Goal: Feedback & Contribution: Leave review/rating

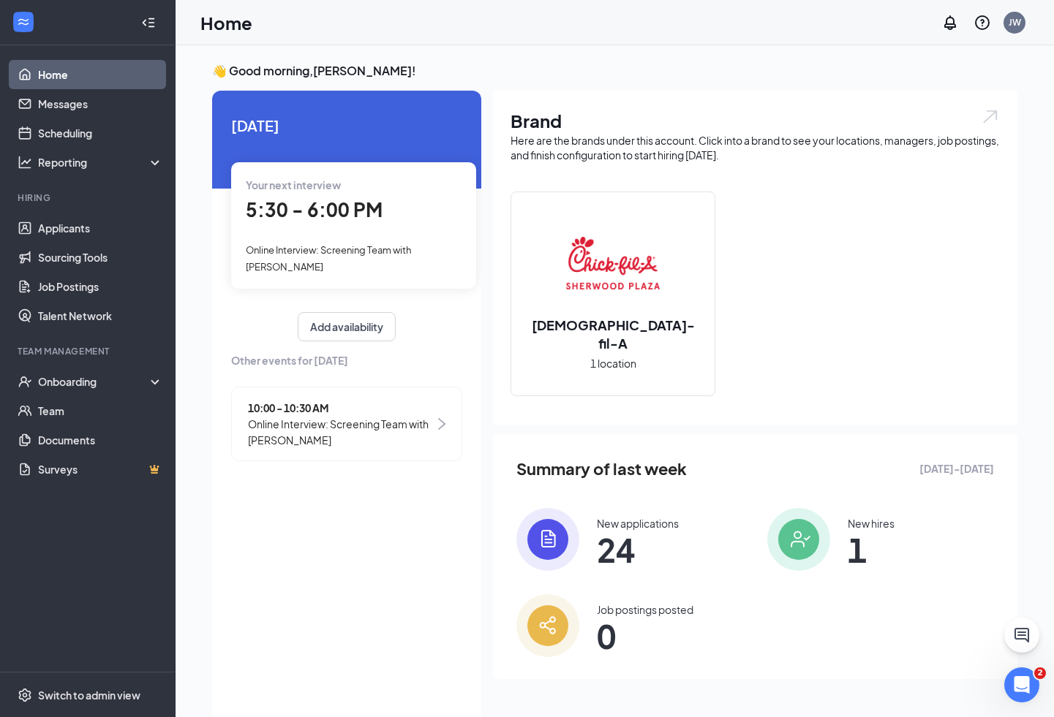
click at [306, 189] on span "Your next interview" at bounding box center [293, 184] width 95 height 13
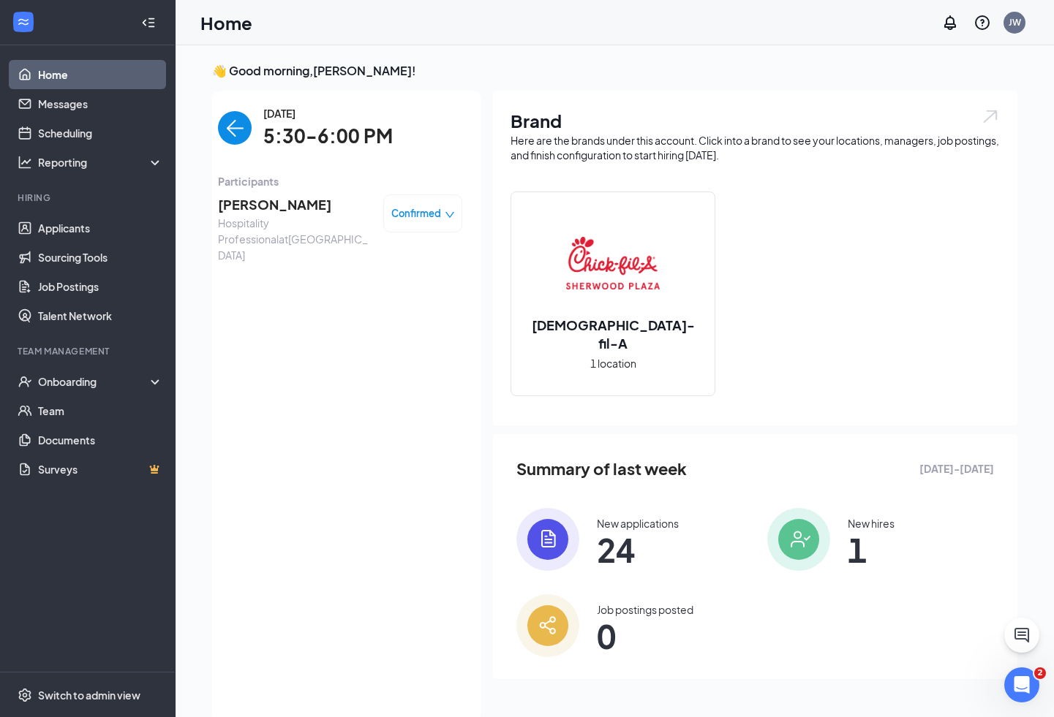
scroll to position [6, 0]
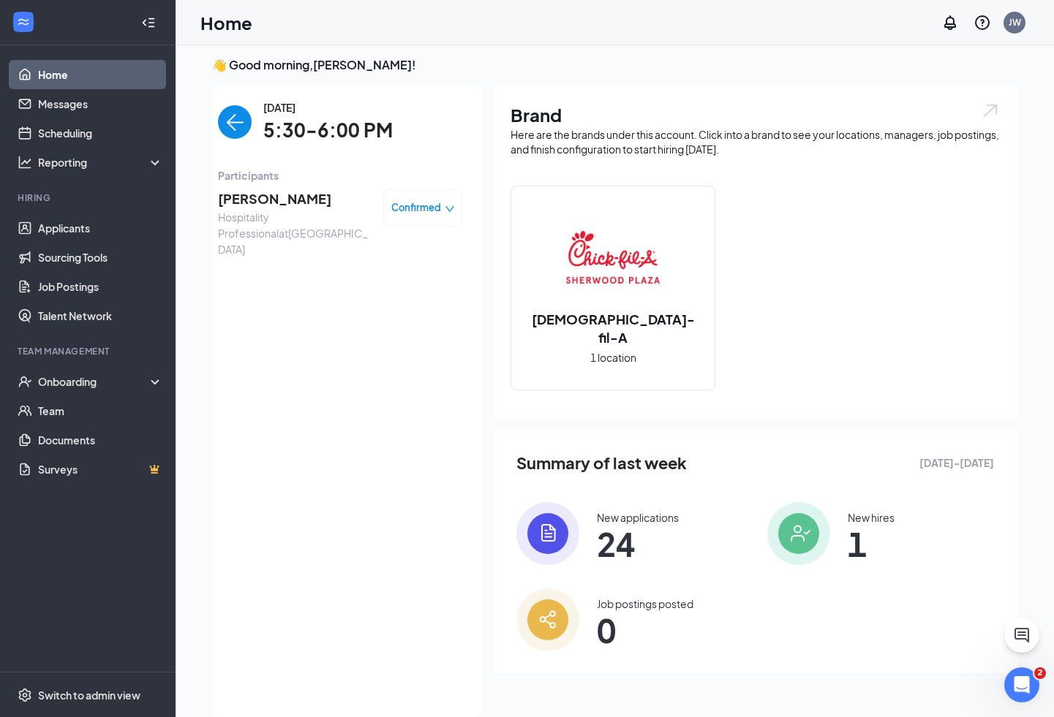
click at [287, 199] on span "[PERSON_NAME]" at bounding box center [295, 199] width 154 height 20
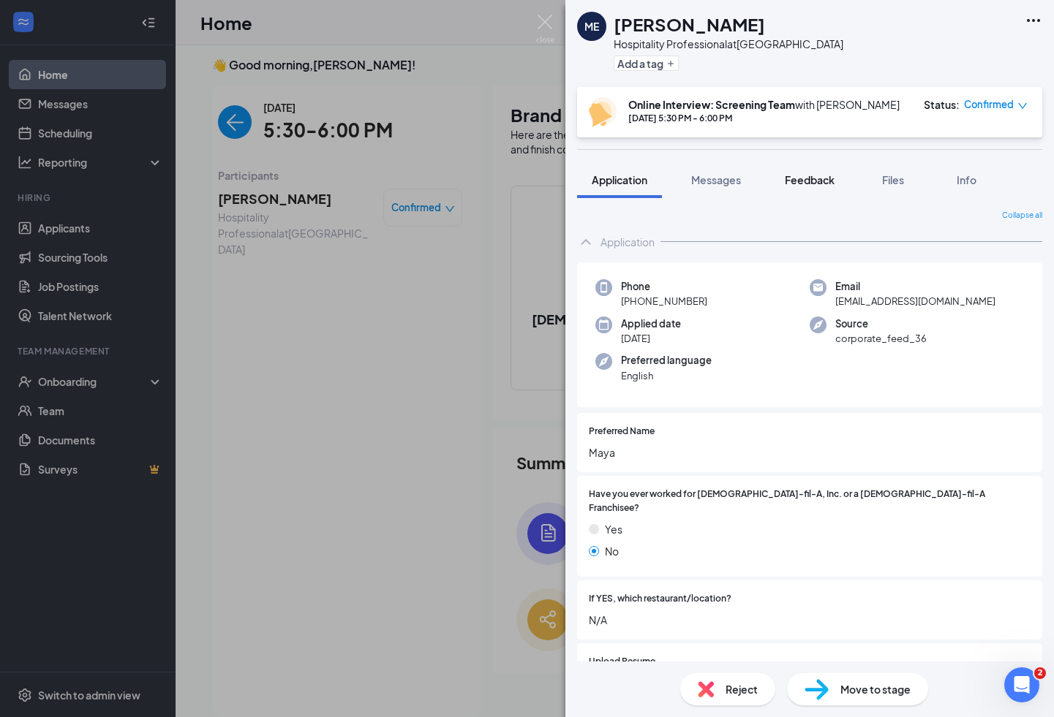
click at [793, 184] on span "Feedback" at bounding box center [810, 179] width 50 height 13
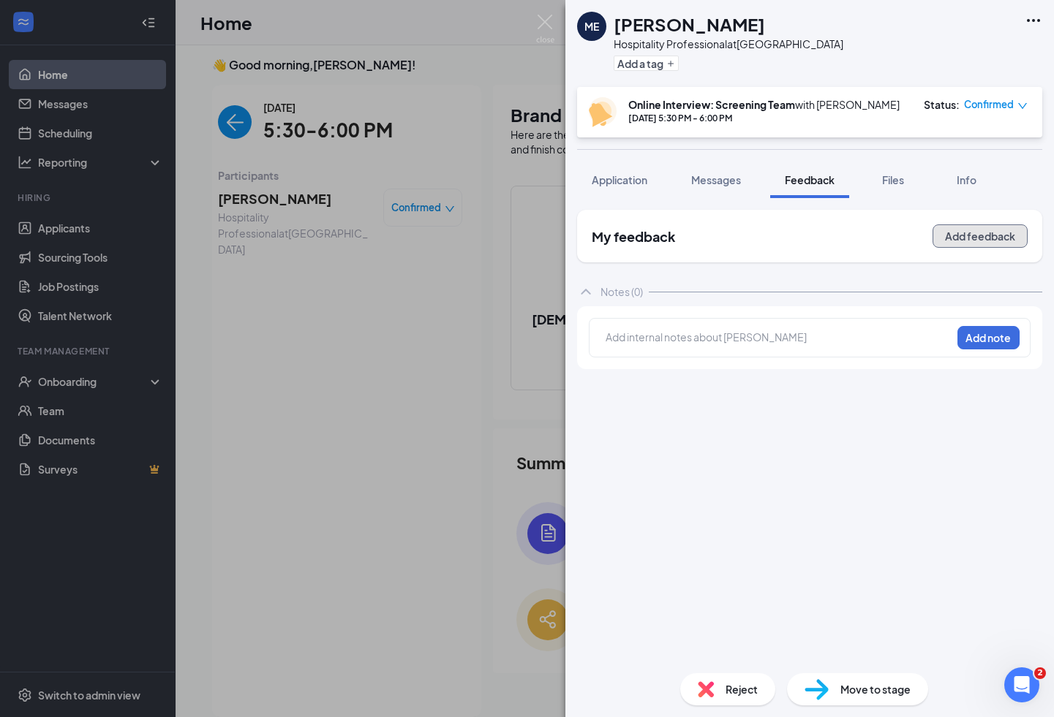
click at [971, 239] on button "Add feedback" at bounding box center [979, 235] width 95 height 23
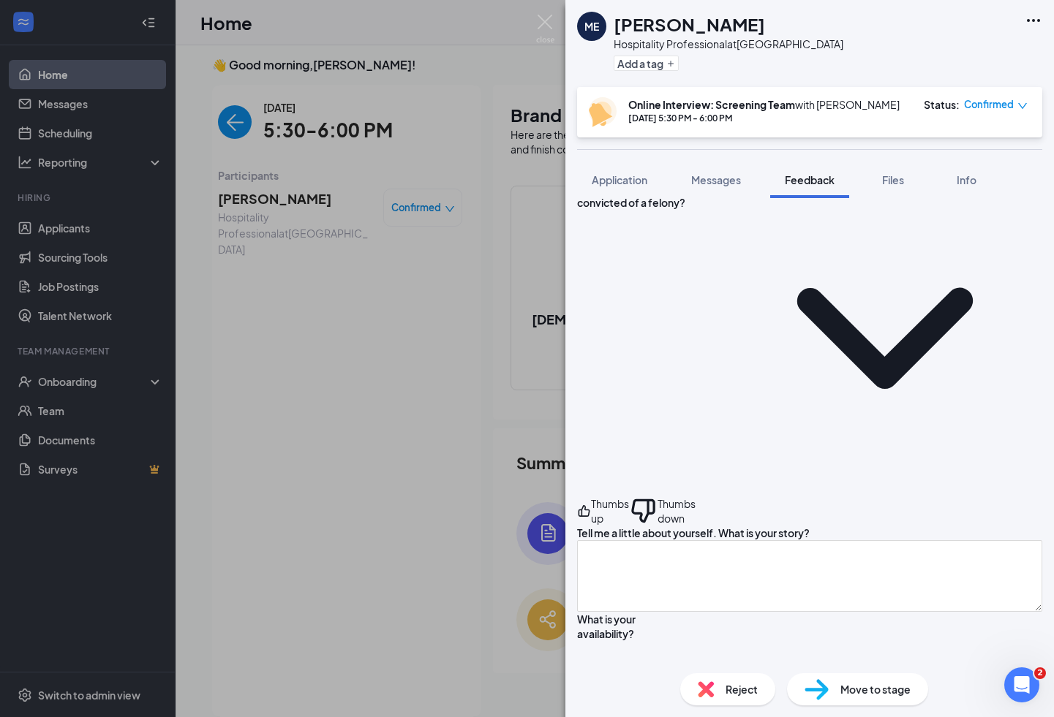
scroll to position [177, 0]
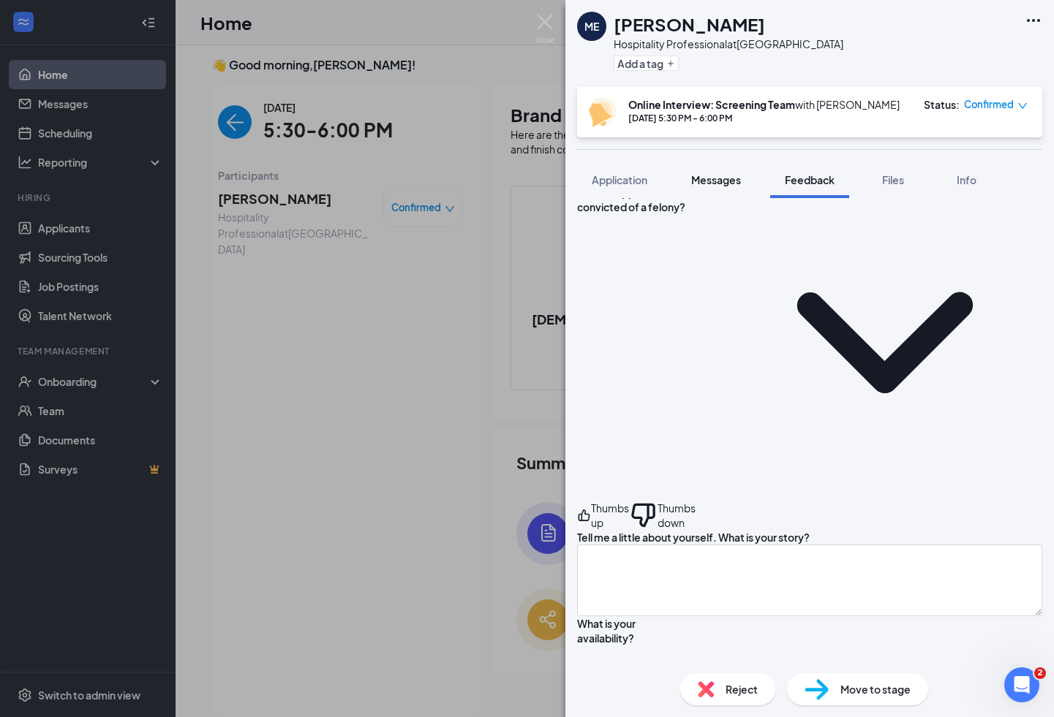
click at [705, 179] on span "Messages" at bounding box center [716, 179] width 50 height 13
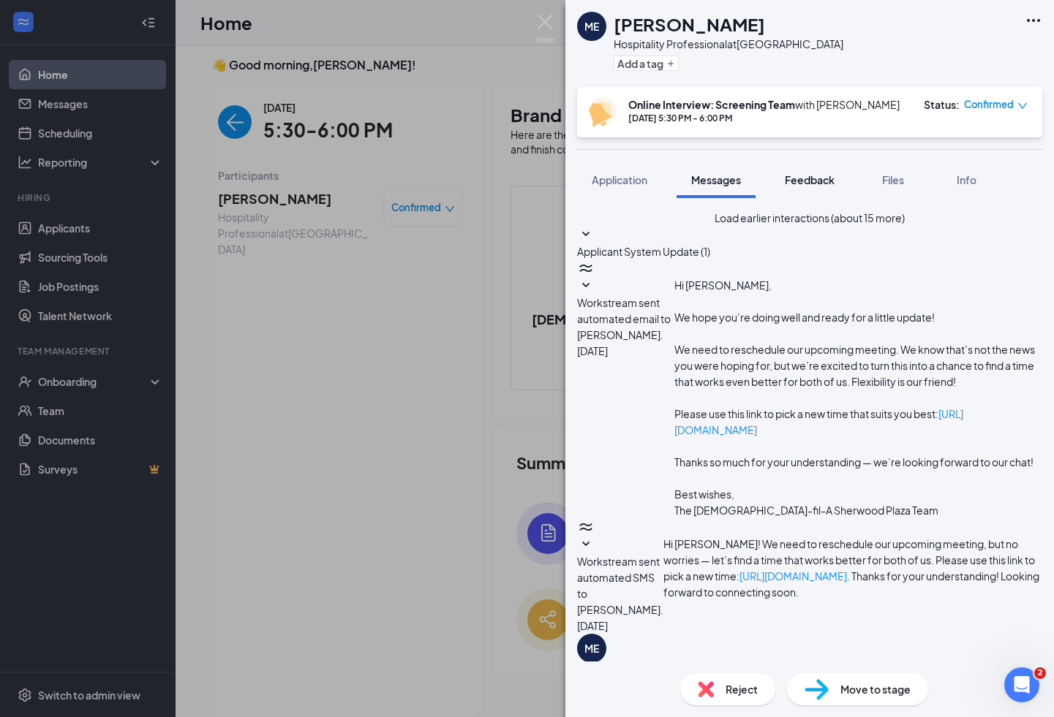
click at [812, 184] on span "Feedback" at bounding box center [810, 179] width 50 height 13
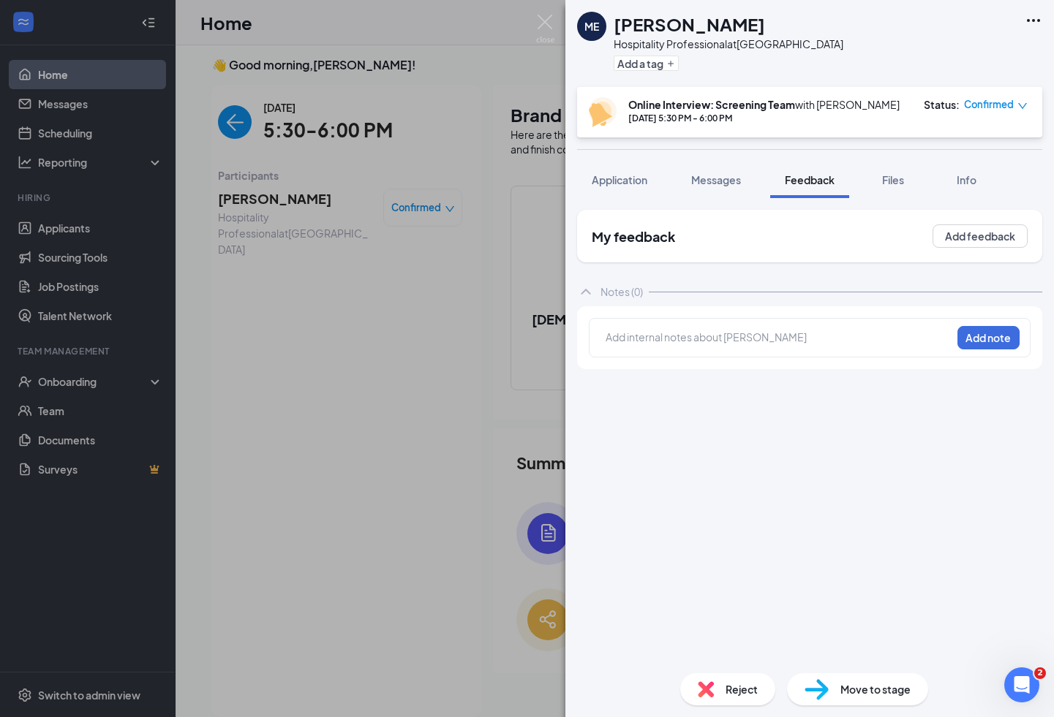
click at [528, 86] on div "ME [PERSON_NAME] Hospitality Professional at [GEOGRAPHIC_DATA] Add a tag Online…" at bounding box center [527, 358] width 1054 height 717
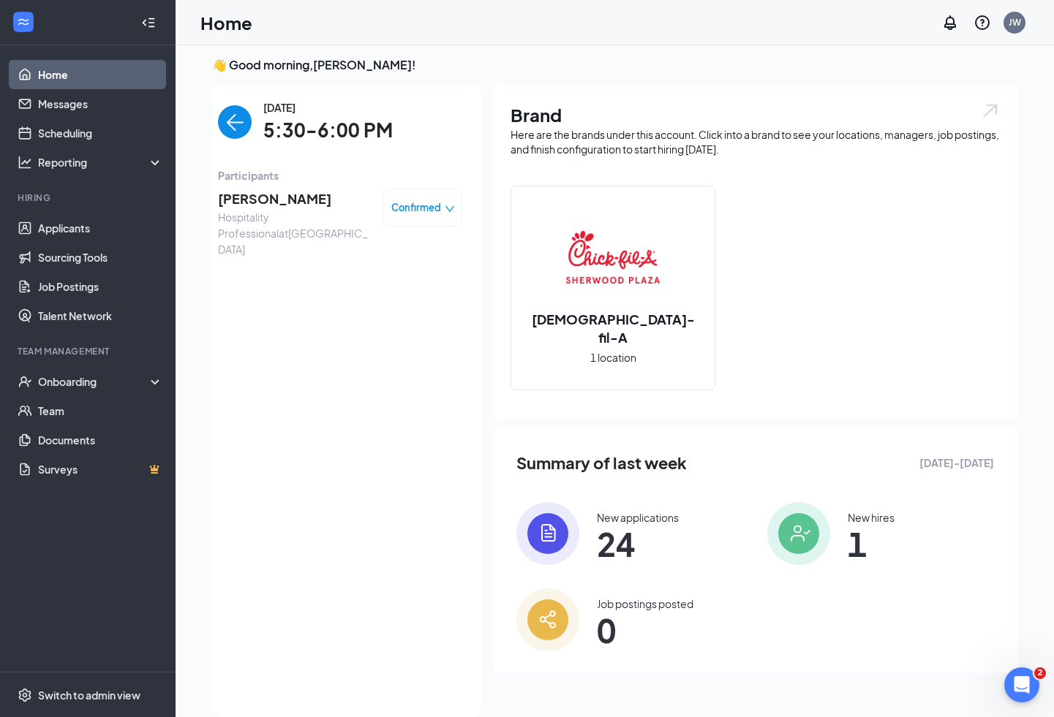
click at [246, 200] on span "[PERSON_NAME]" at bounding box center [295, 199] width 154 height 20
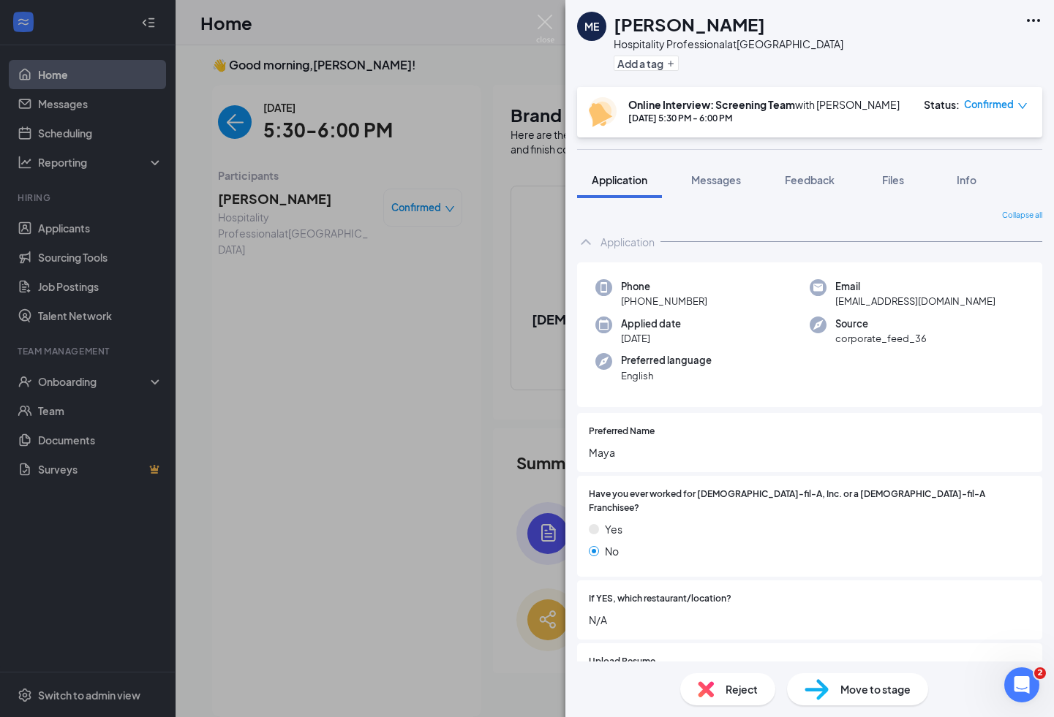
click at [1032, 25] on icon "Ellipses" at bounding box center [1033, 21] width 18 height 18
click at [936, 55] on link "View full application" at bounding box center [922, 47] width 94 height 16
click at [809, 181] on span "Feedback" at bounding box center [810, 179] width 50 height 13
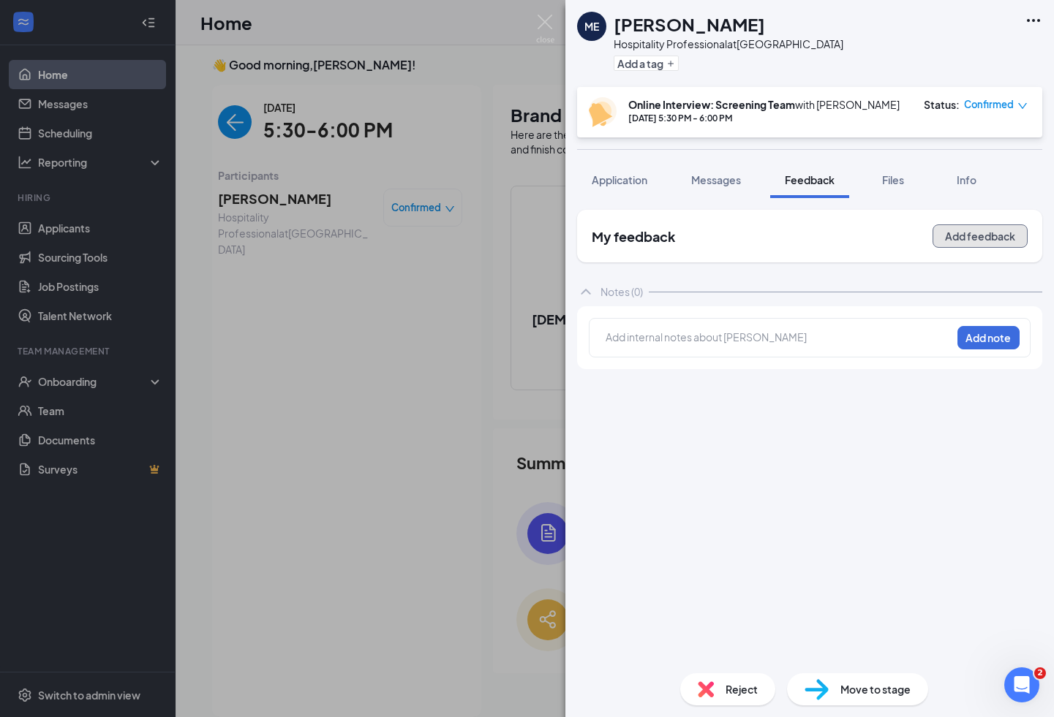
click at [986, 233] on button "Add feedback" at bounding box center [979, 235] width 95 height 23
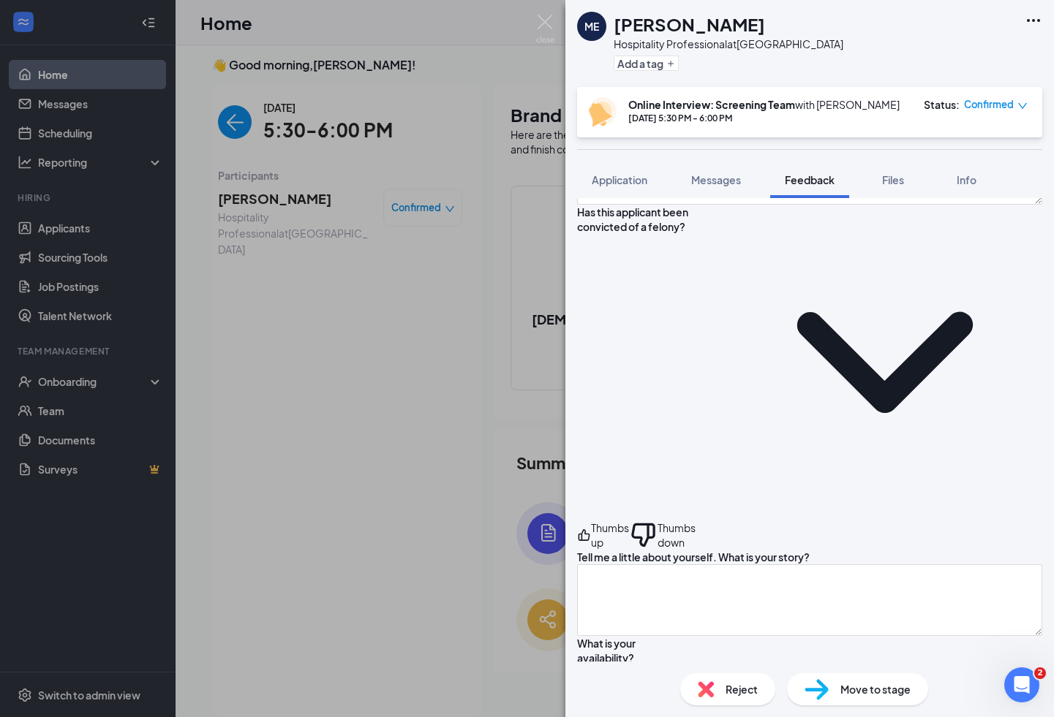
scroll to position [160, 0]
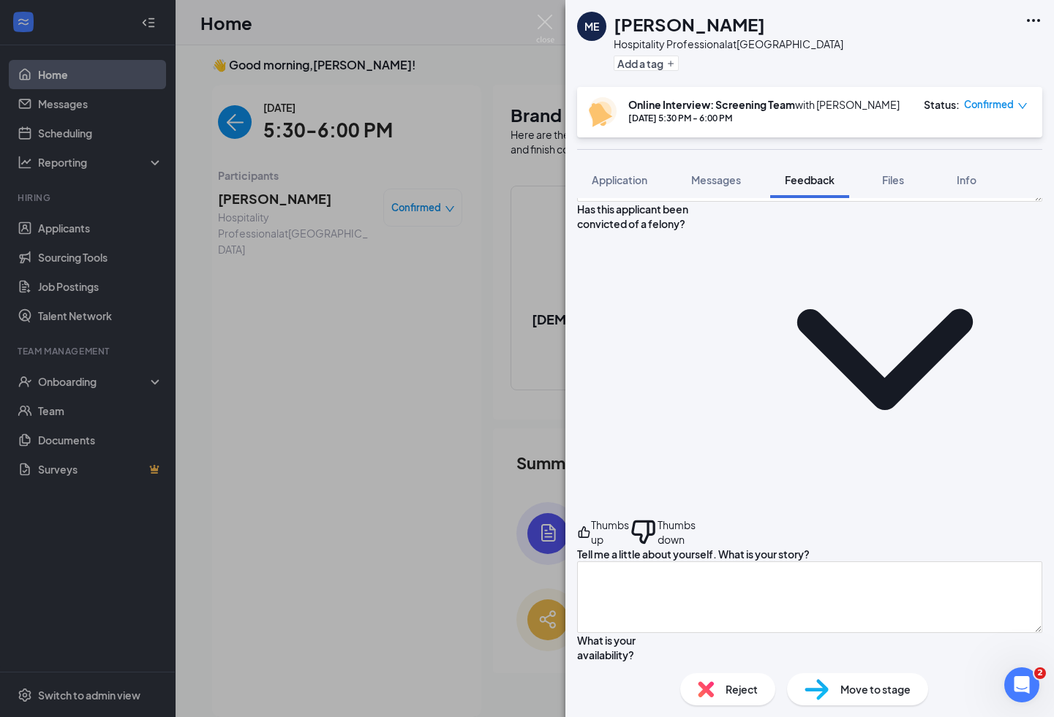
click at [241, 362] on div "ME [PERSON_NAME] Hospitality Professional at [GEOGRAPHIC_DATA] Add a tag Online…" at bounding box center [527, 358] width 1054 height 717
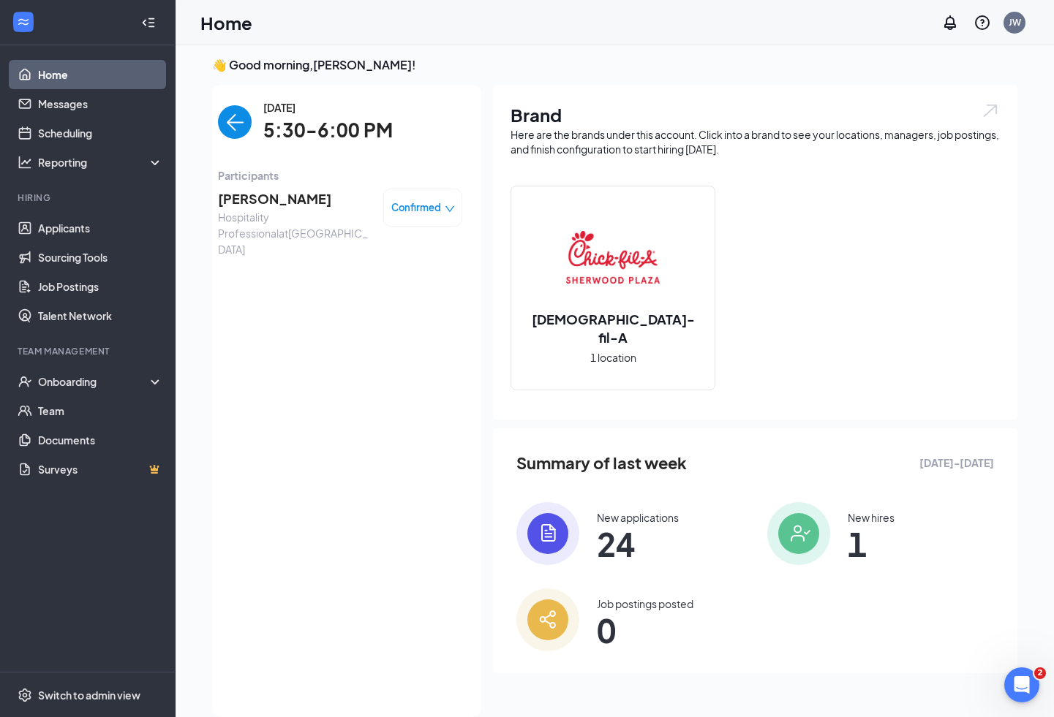
click at [271, 202] on span "[PERSON_NAME]" at bounding box center [295, 199] width 154 height 20
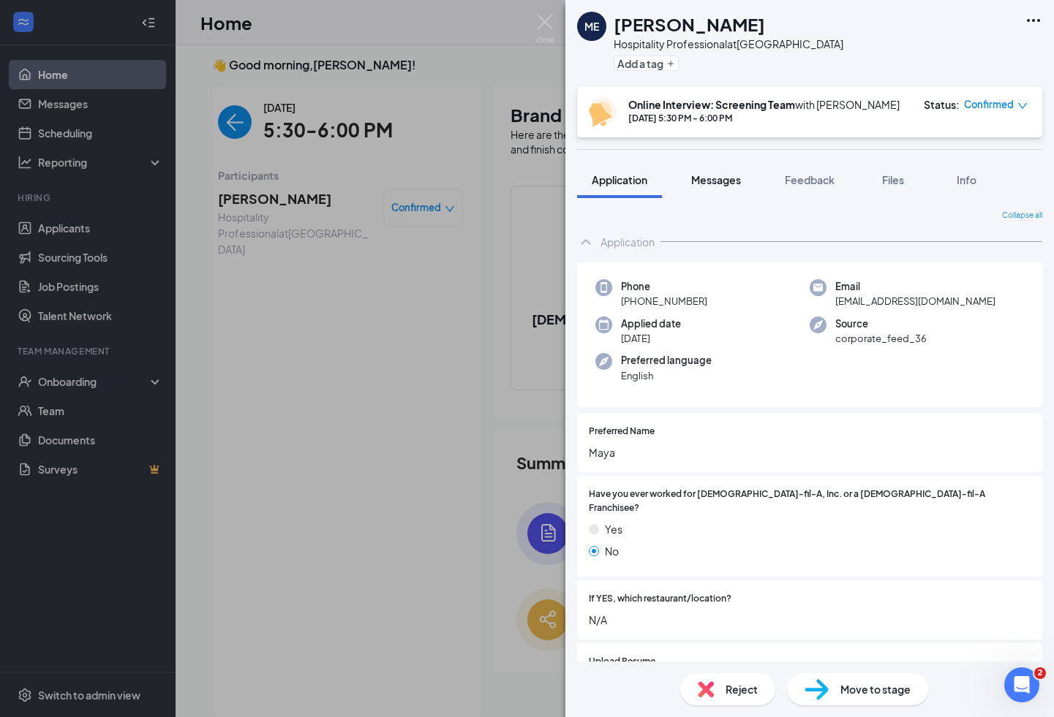
click at [728, 184] on span "Messages" at bounding box center [716, 179] width 50 height 13
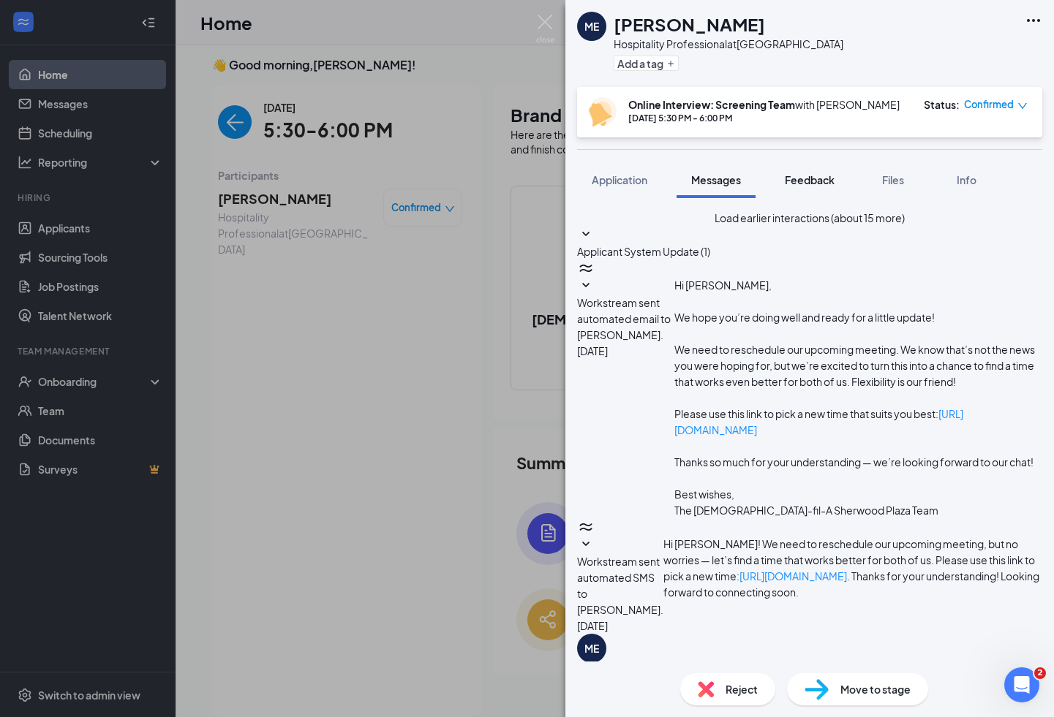
scroll to position [416, 0]
click at [641, 179] on span "Application" at bounding box center [620, 179] width 56 height 13
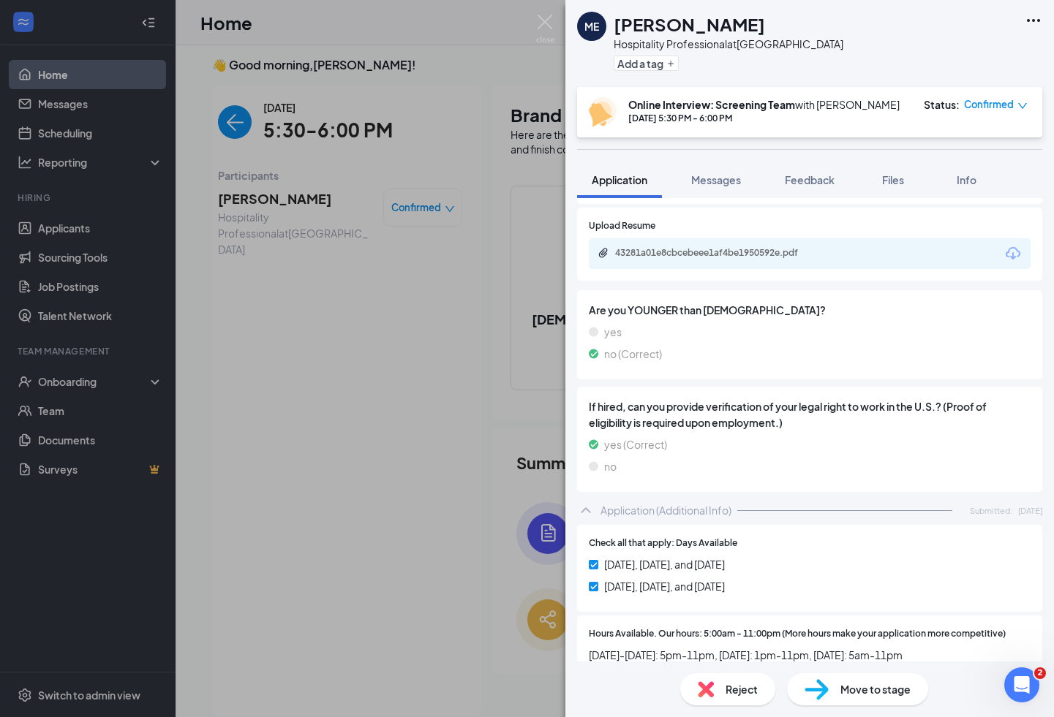
scroll to position [464, 0]
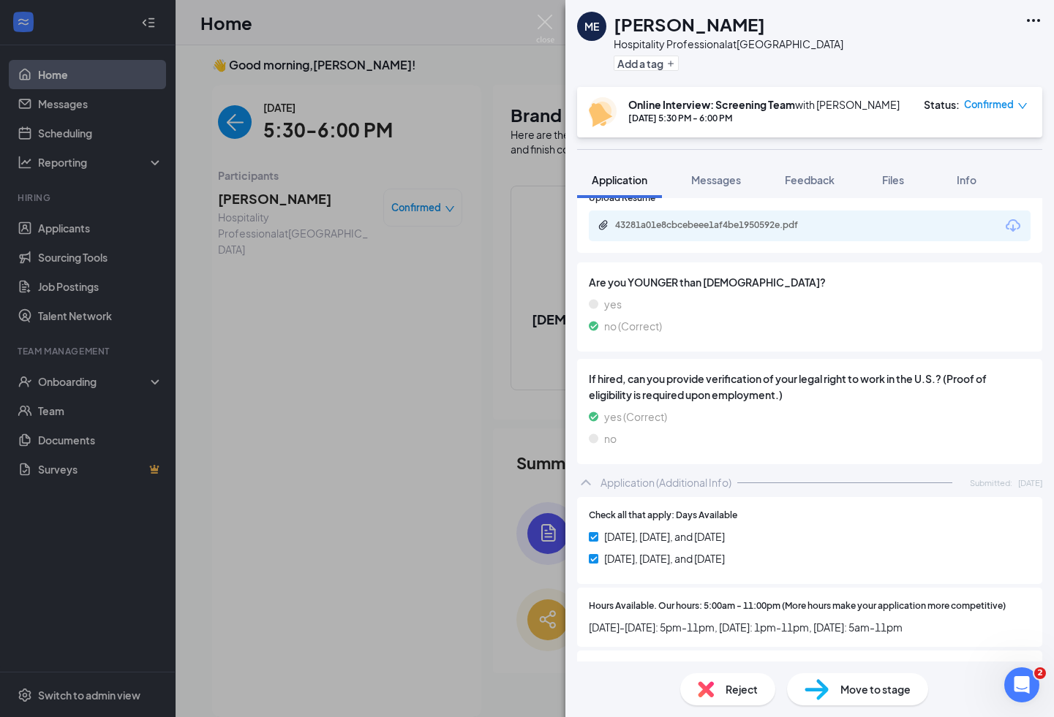
drag, startPoint x: 589, startPoint y: 617, endPoint x: 939, endPoint y: 612, distance: 349.6
click at [939, 619] on span "[DATE]-[DATE]: 5pm-11pm, [DATE]: 1pm-11pm, [DATE]: 5am-11pm" at bounding box center [810, 627] width 442 height 16
copy span "[DATE]-[DATE]: 5pm-11pm, [DATE]: 1pm-11pm, [DATE]: 5am-11pm"
click at [823, 175] on span "Feedback" at bounding box center [810, 179] width 50 height 13
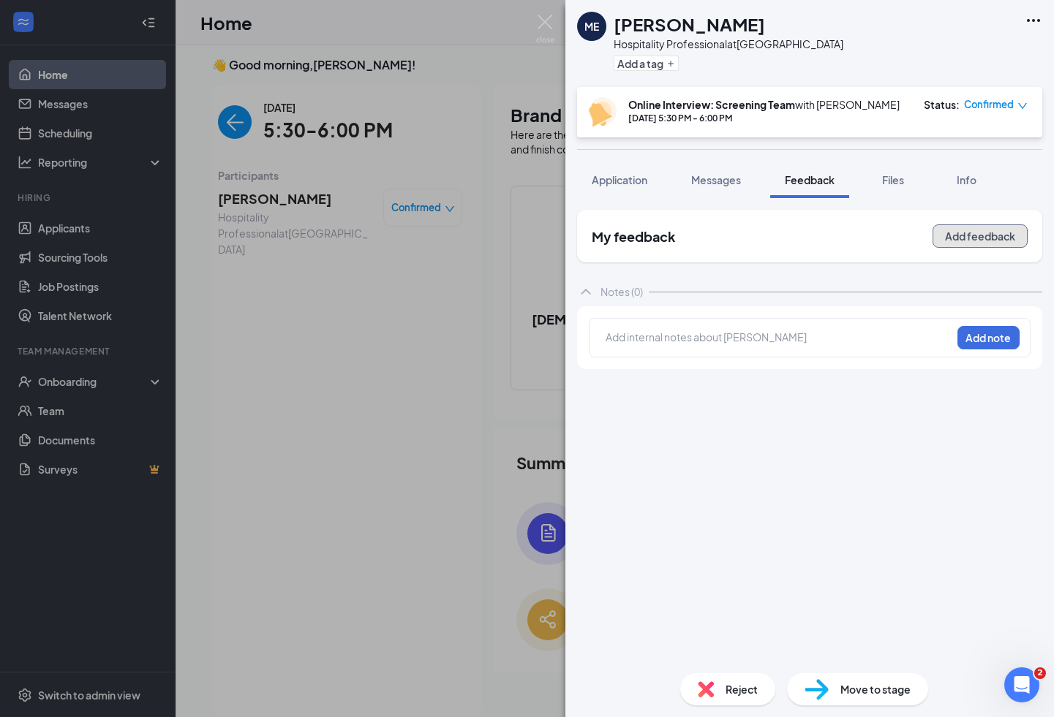
click at [994, 238] on button "Add feedback" at bounding box center [979, 235] width 95 height 23
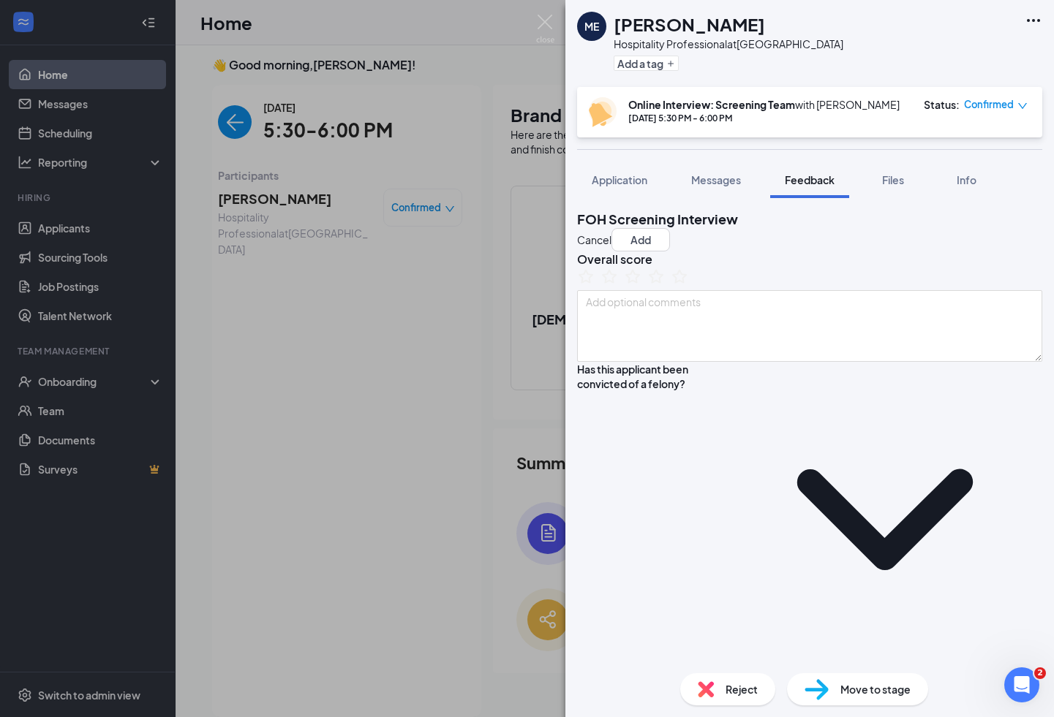
paste textarea "[DATE]-[DATE]: 5pm-11pm, [DATE]: 1pm-11pm, [DATE]: 5am-11pm"
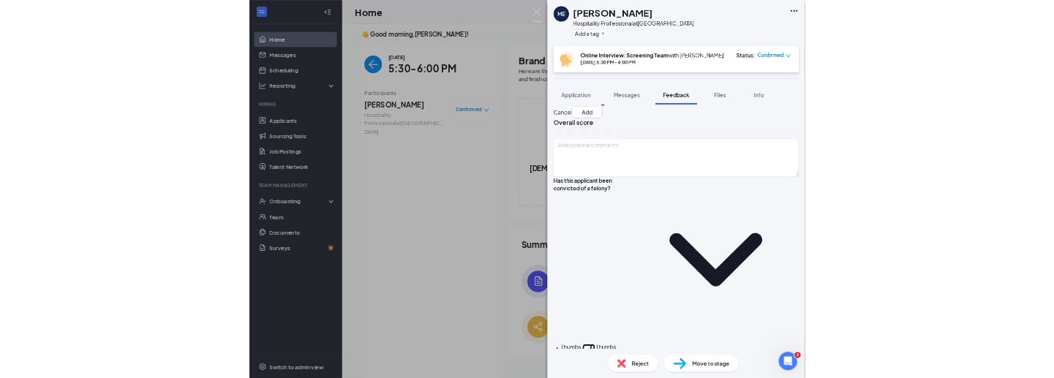
scroll to position [29, 0]
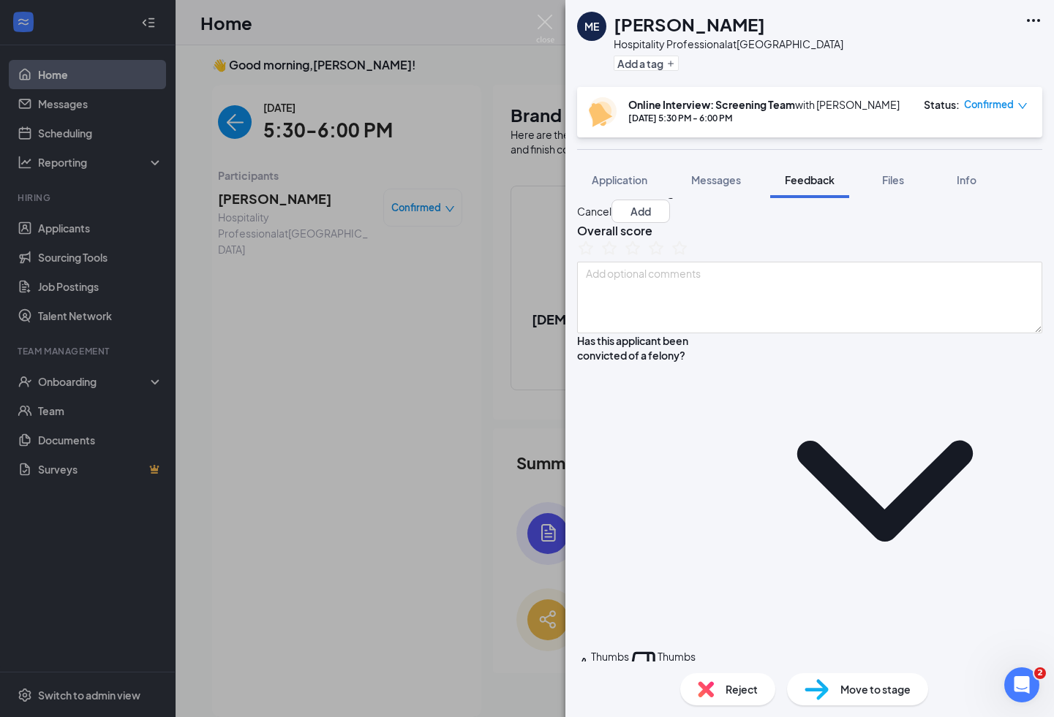
type textarea "[DATE]-[DATE]: 5pm-11pm, [DATE]: 1pm-11pm, [DATE]: 5am-11pm"
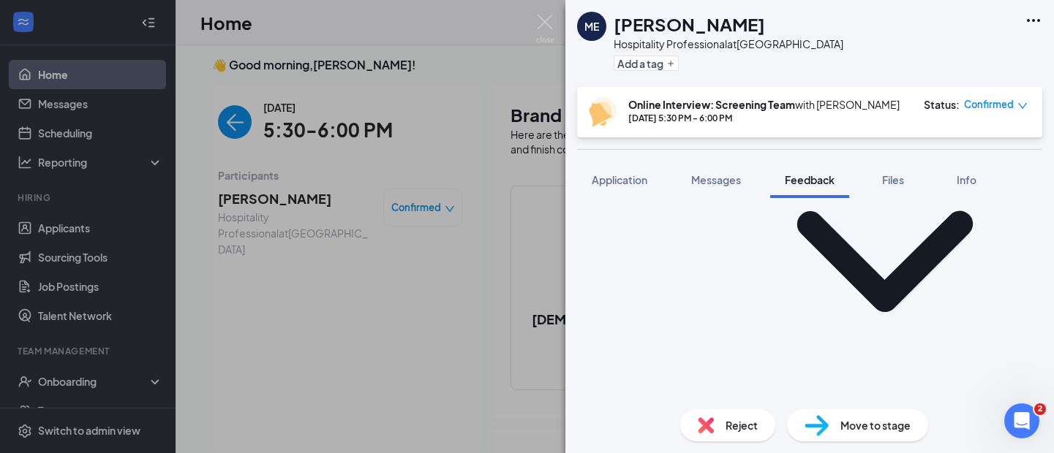
scroll to position [252, 0]
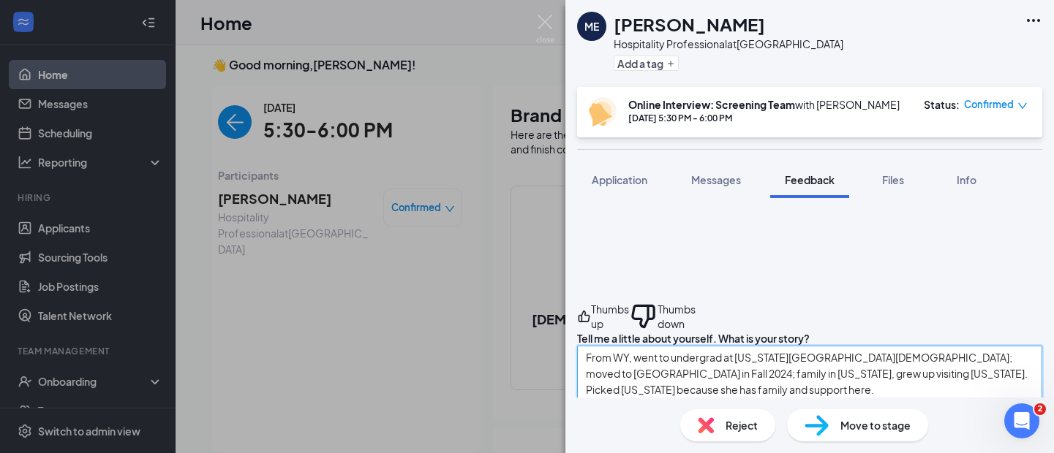
scroll to position [381, 0]
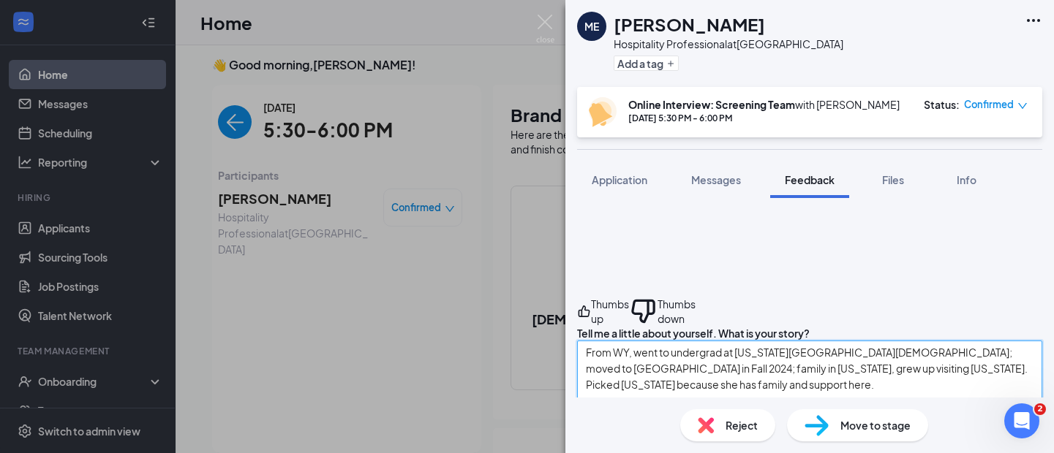
type textarea "From WY, went to undergrad at [US_STATE][GEOGRAPHIC_DATA][DEMOGRAPHIC_DATA]; mo…"
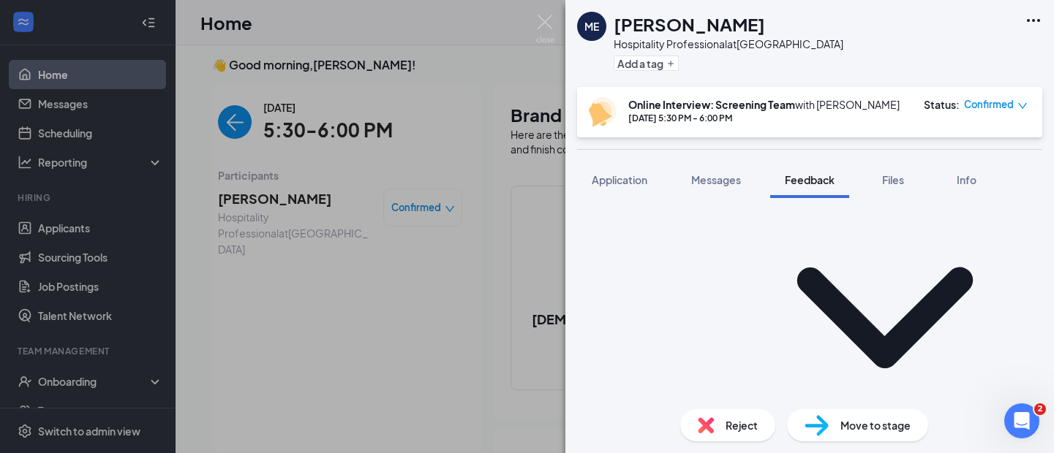
scroll to position [196, 0]
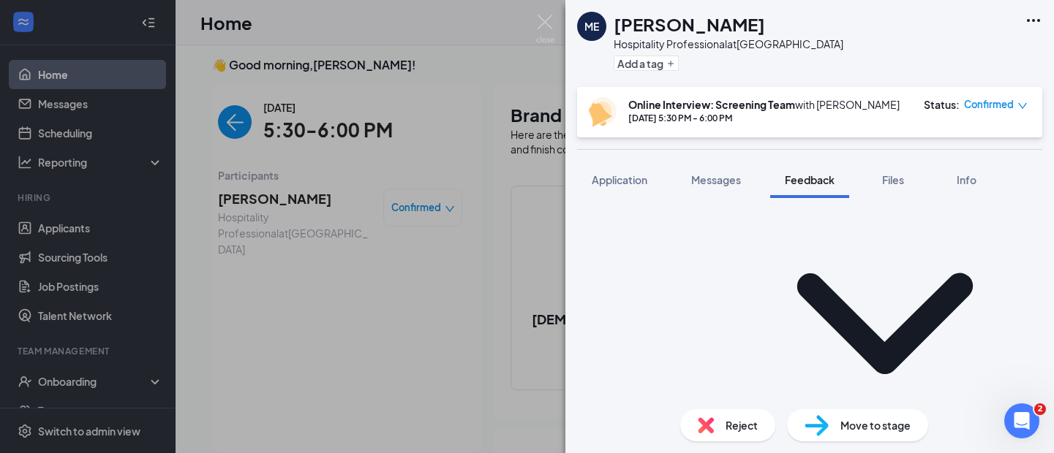
type textarea "[DATE]-[DATE]: 5pm-11pm, [DATE]: 1pm-11pm, [DATE]: 5am-11pm."
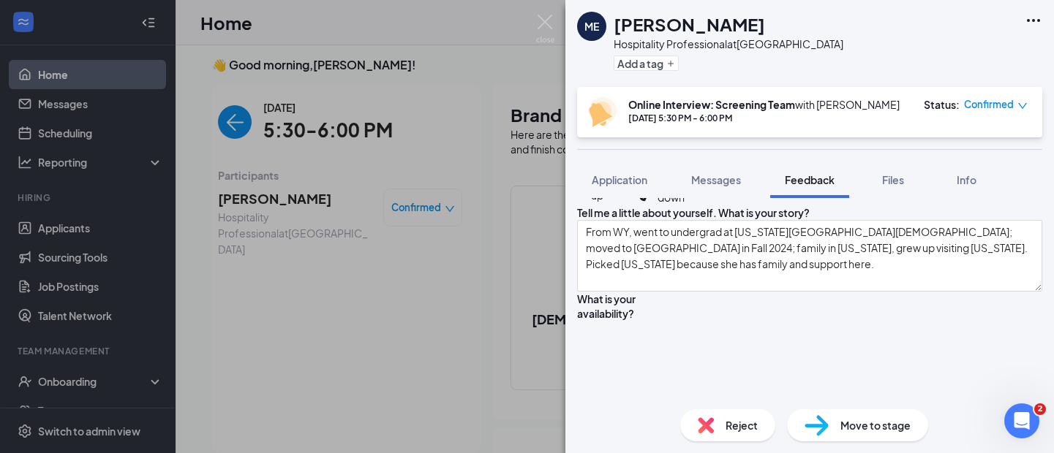
scroll to position [496, 0]
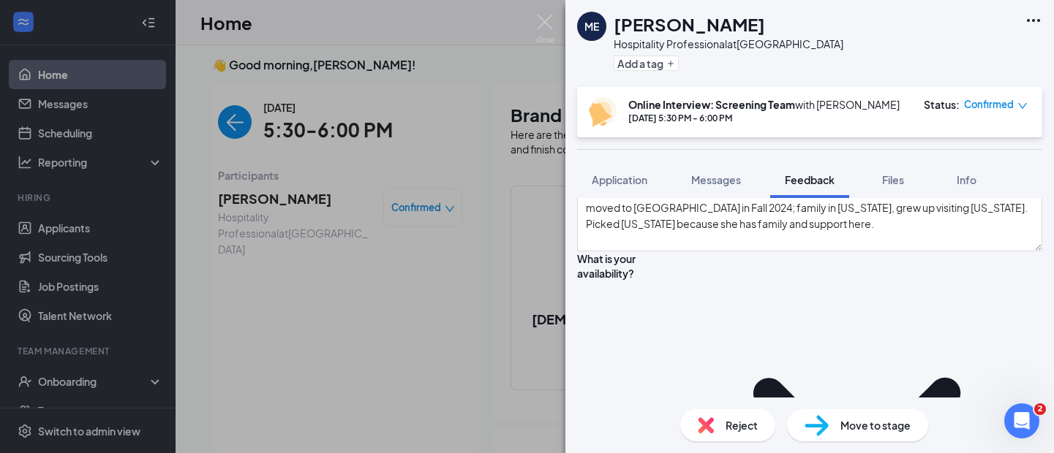
scroll to position [543, 0]
drag, startPoint x: 739, startPoint y: 247, endPoint x: 758, endPoint y: 248, distance: 19.0
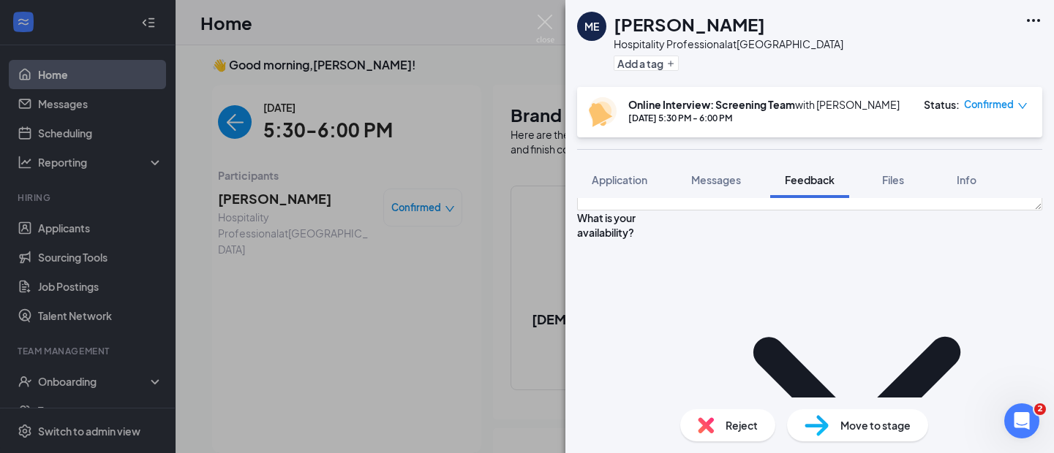
scroll to position [621, 0]
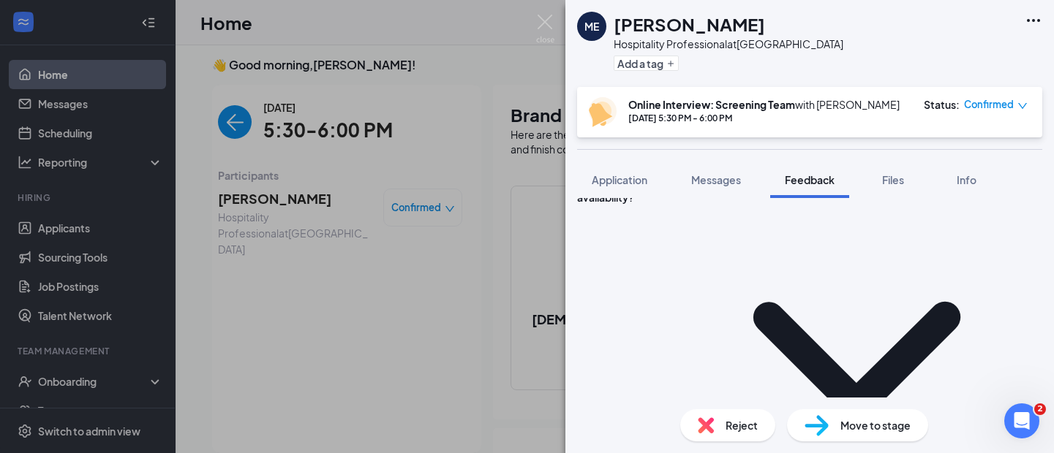
type textarea "Undergrad: planning committee in charge of [DEMOGRAPHIC_DATA] beauty pagent/tal…"
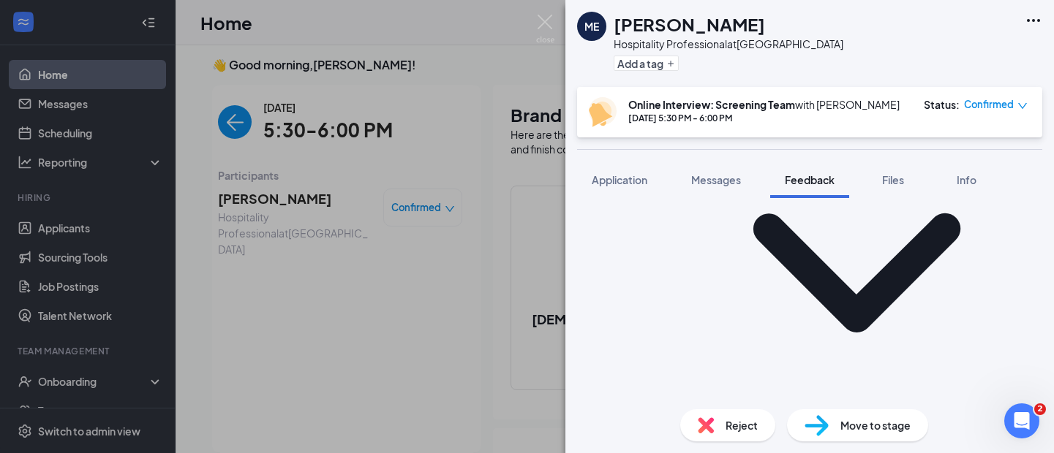
scroll to position [711, 0]
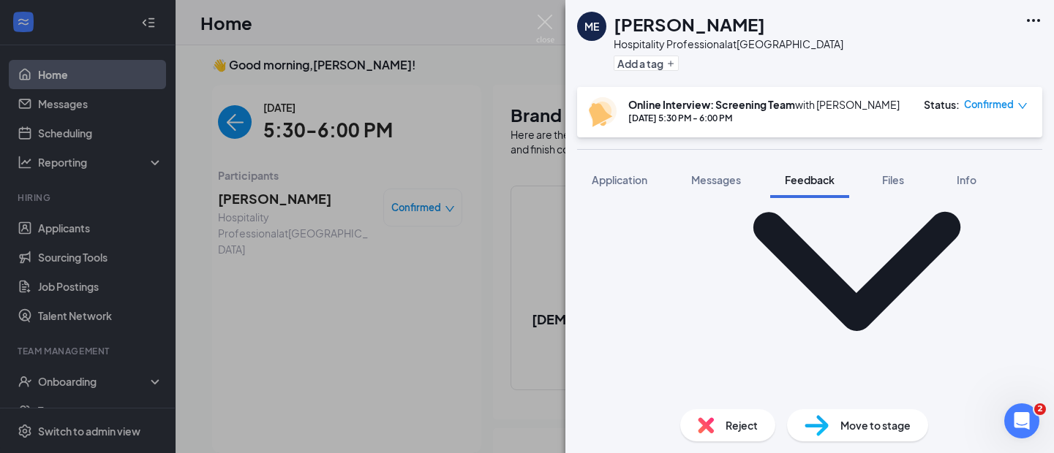
type textarea "School: loves learning something new, pushing profession forward; getting close…"
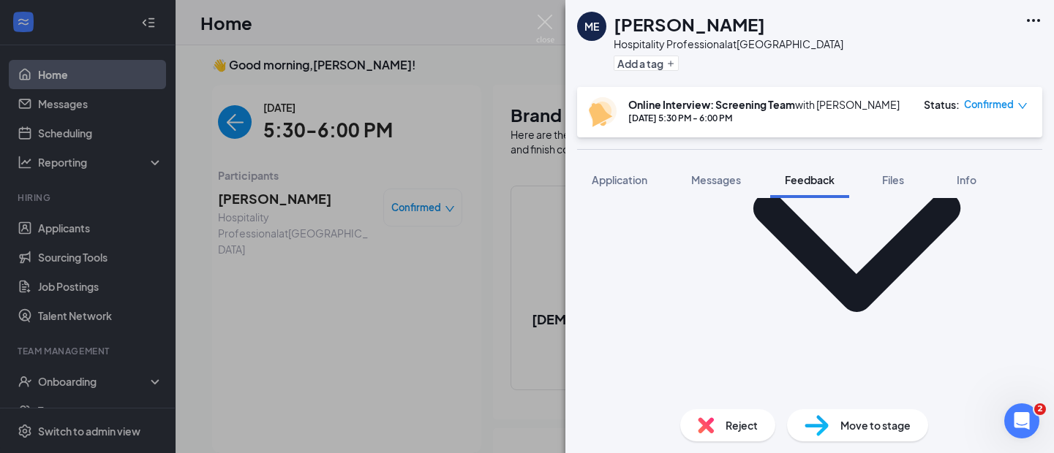
scroll to position [728, 0]
type textarea "w"
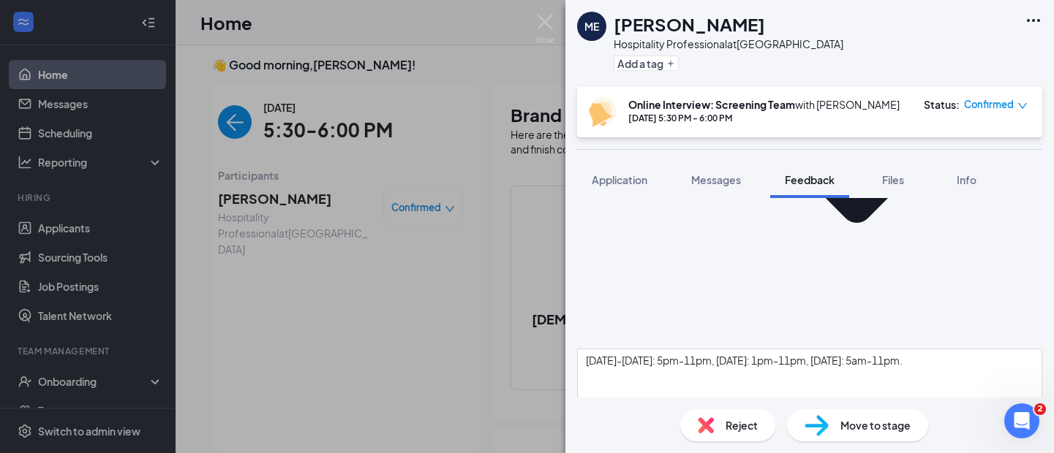
scroll to position [827, 0]
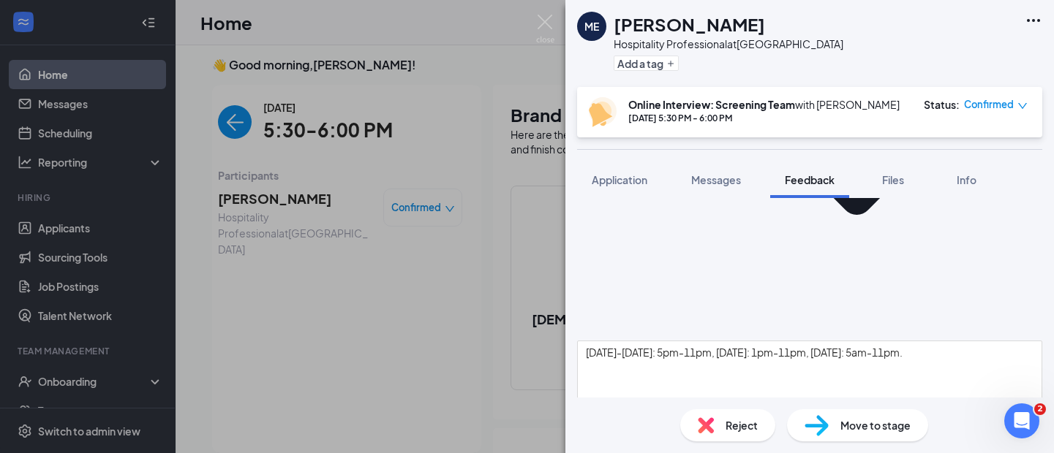
type textarea "Went to CFA a lot in [GEOGRAPHIC_DATA] ... when you walk in the door, people ar…"
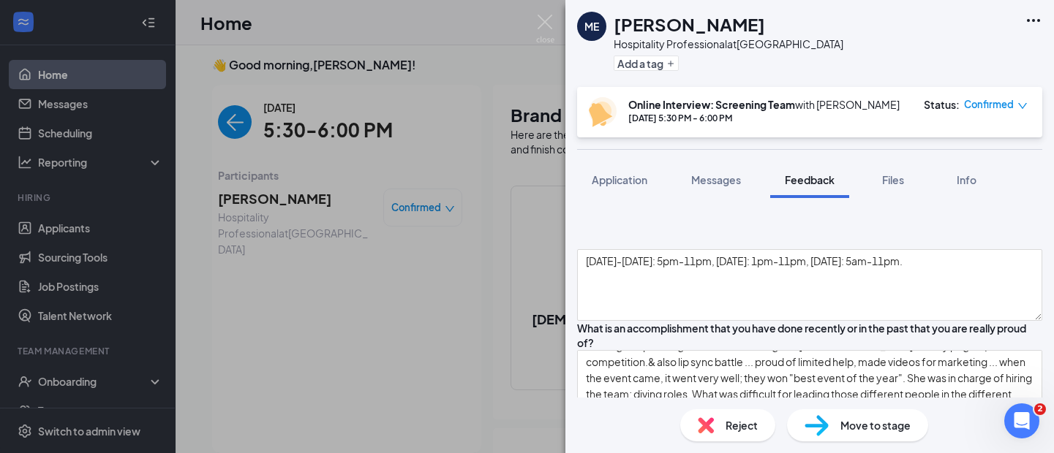
scroll to position [924, 0]
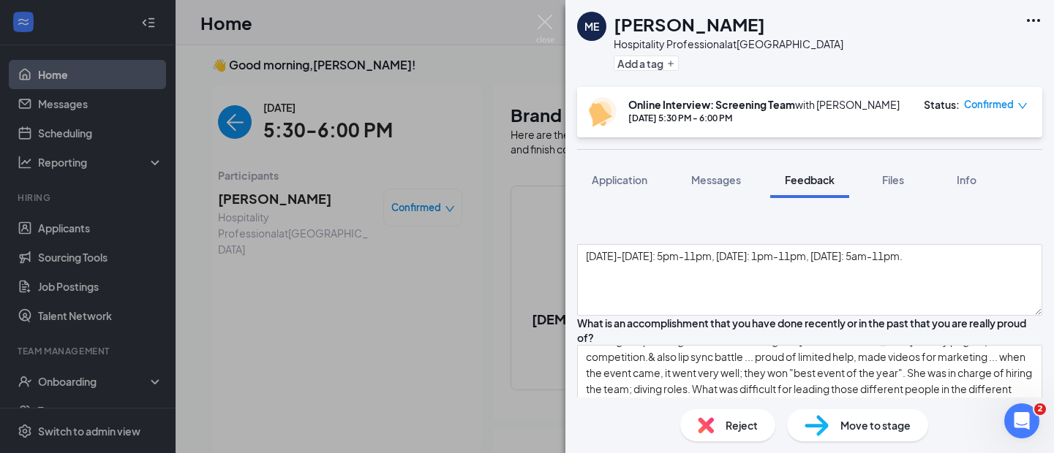
type textarea ""Ask all the questions", what sauces, offering suggestions; taking time to get …"
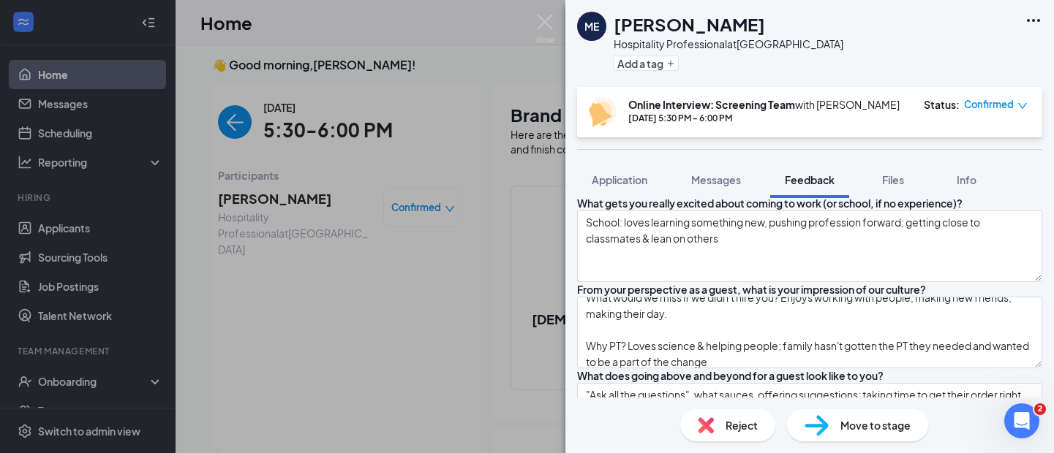
scroll to position [1148, 0]
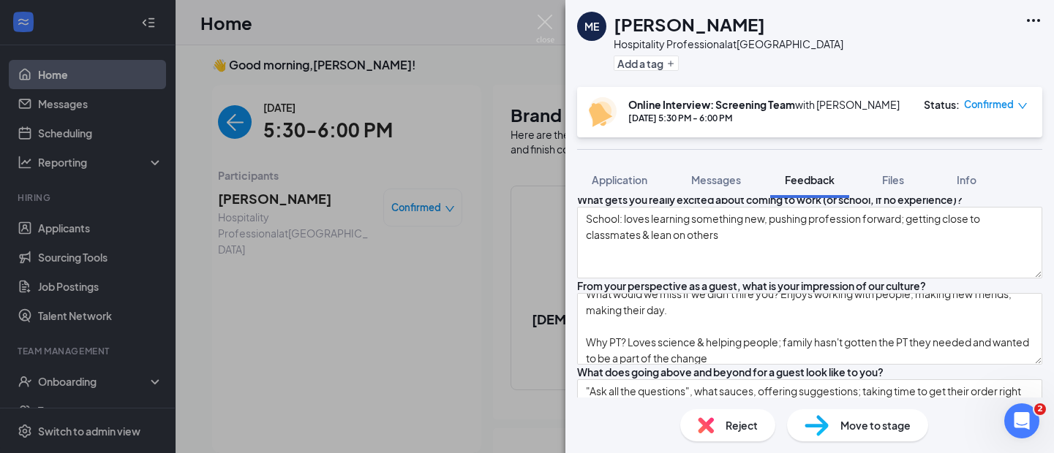
type textarea "A new set of skills; meet new people; care for people differently; hone teamwor…"
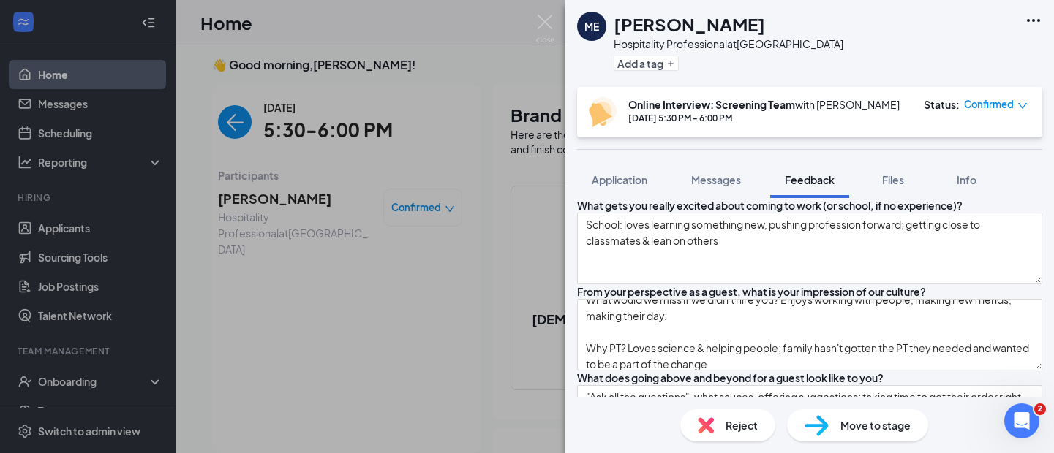
scroll to position [1138, 0]
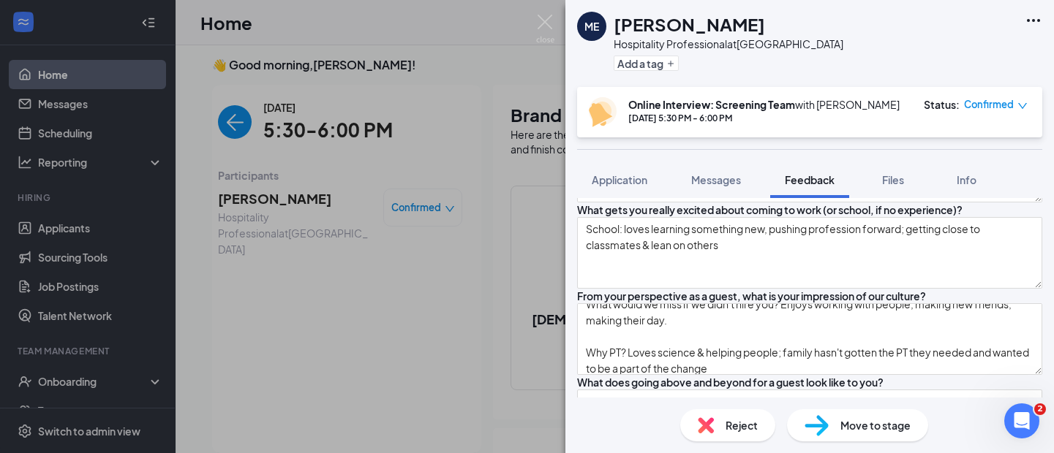
click at [898, 53] on div "ME [PERSON_NAME] Hospitality Professional at [GEOGRAPHIC_DATA] Add a tag" at bounding box center [809, 43] width 488 height 87
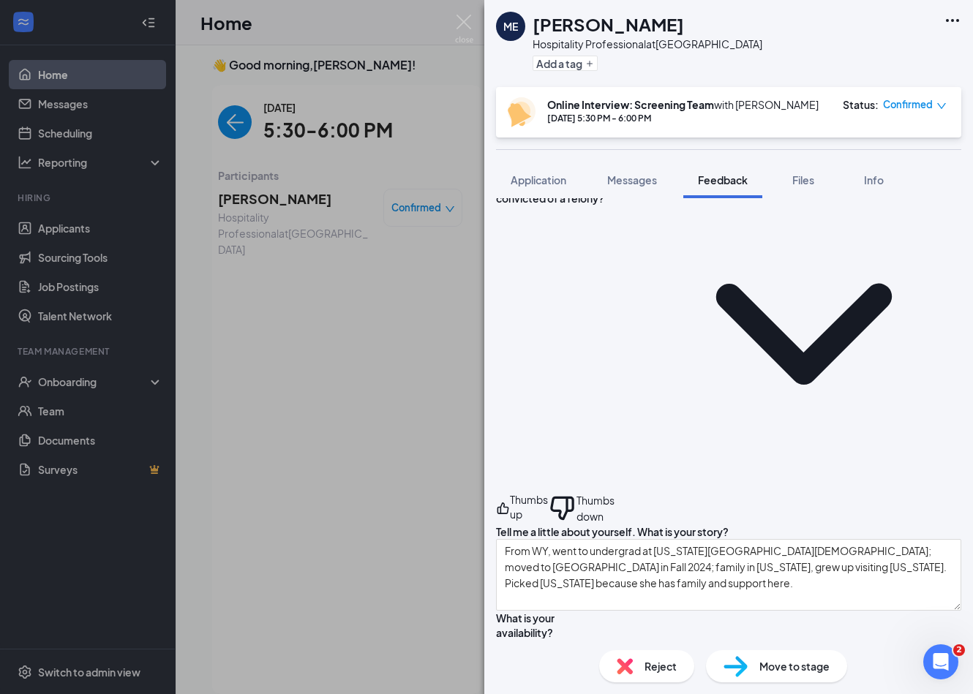
scroll to position [0, 0]
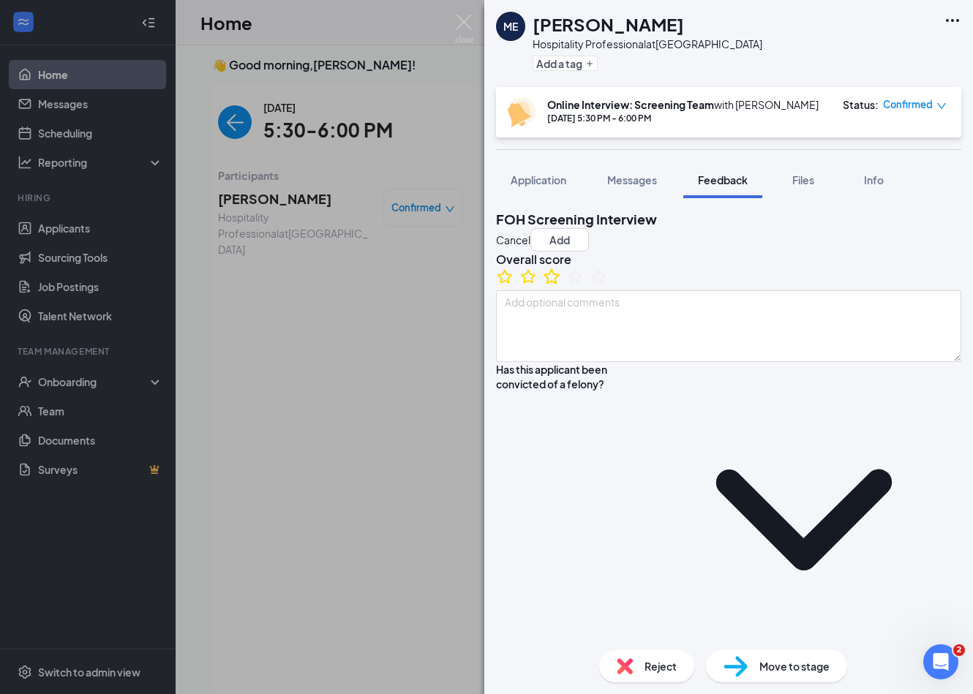
click at [561, 286] on icon "StarBorder" at bounding box center [551, 276] width 19 height 19
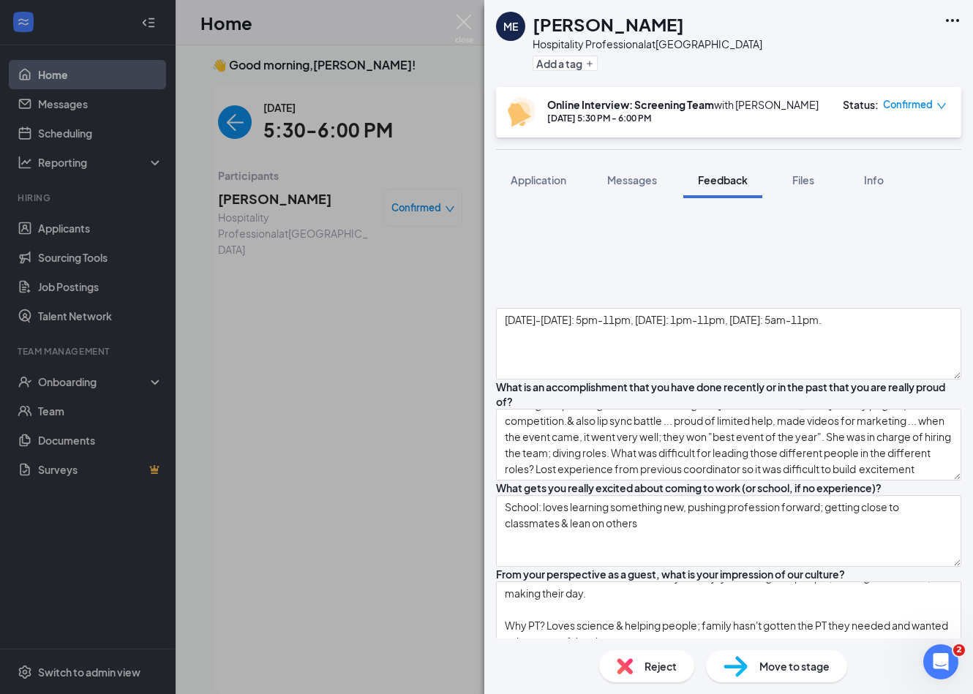
scroll to position [864, 0]
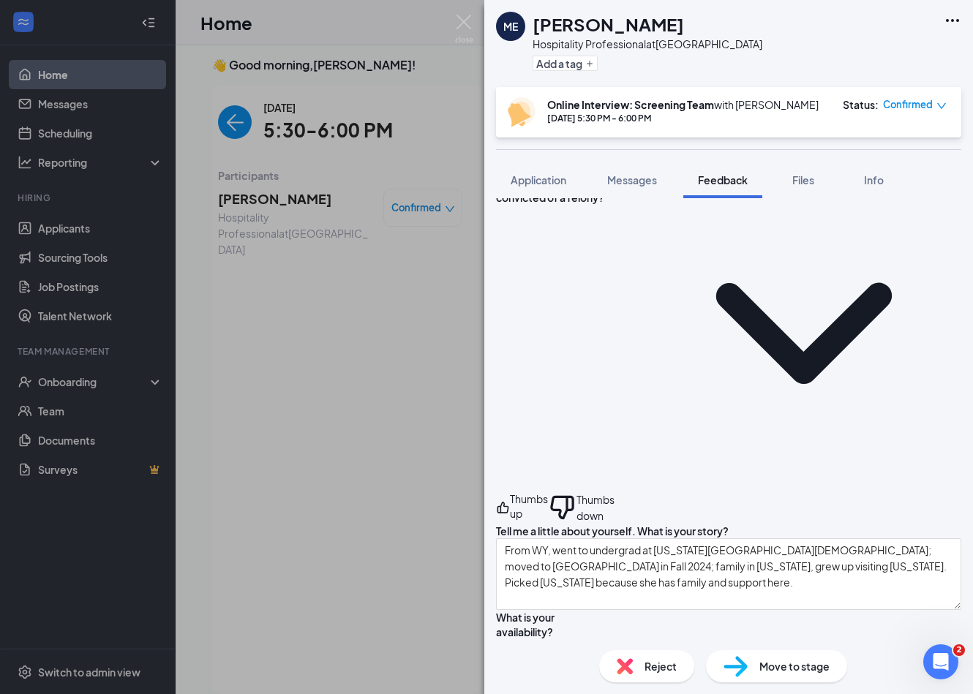
scroll to position [0, 0]
type textarea "Kind of quiet and soft-spoken but definitely has a desire to help and serve peo…"
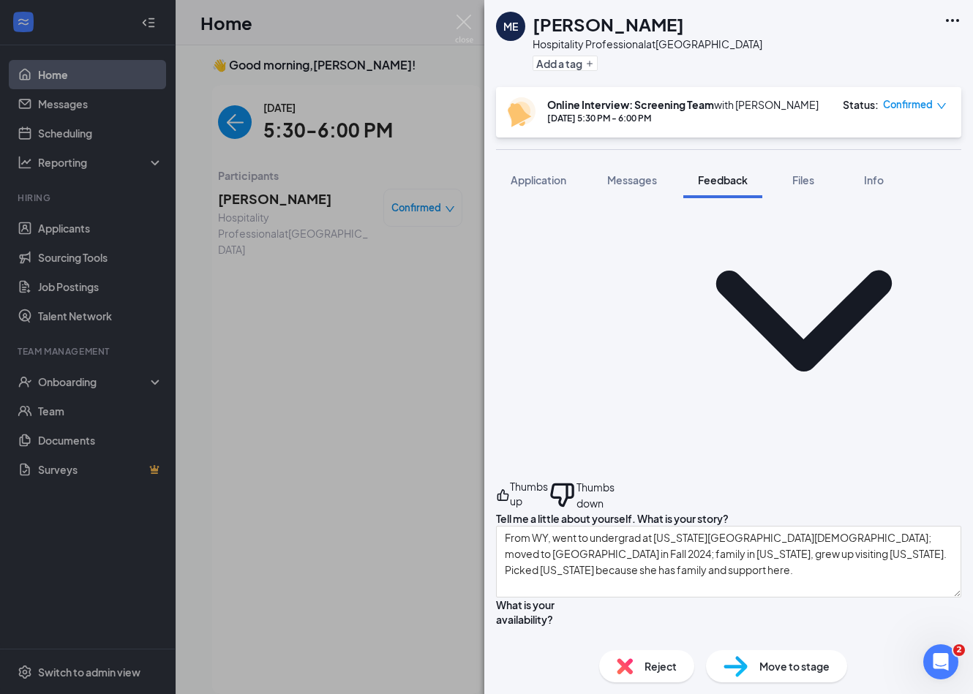
scroll to position [203, 0]
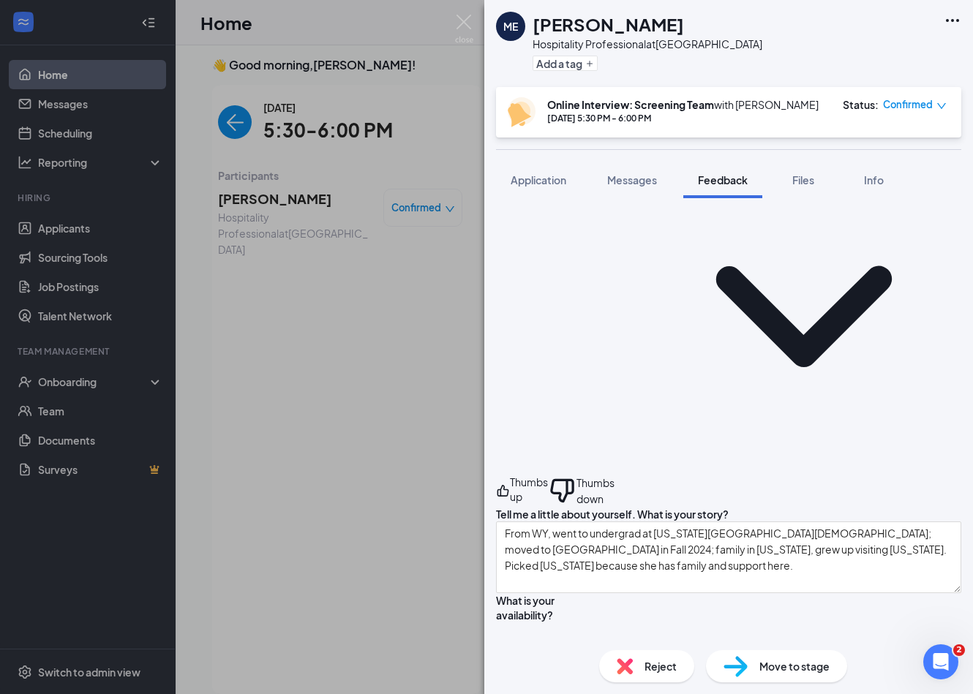
drag, startPoint x: 848, startPoint y: 559, endPoint x: 933, endPoint y: 599, distance: 93.9
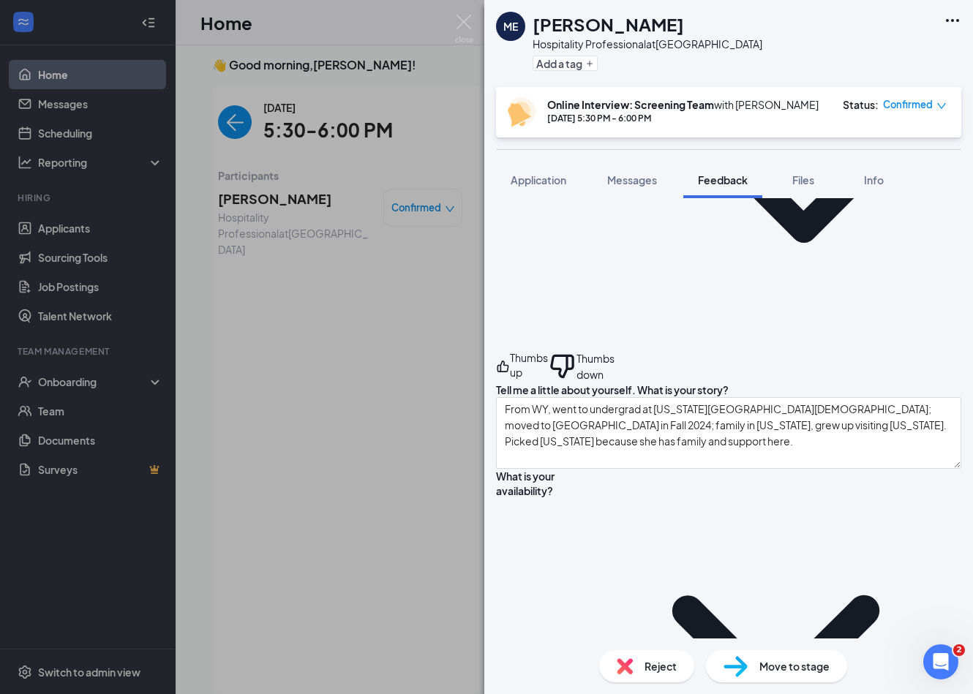
scroll to position [328, 0]
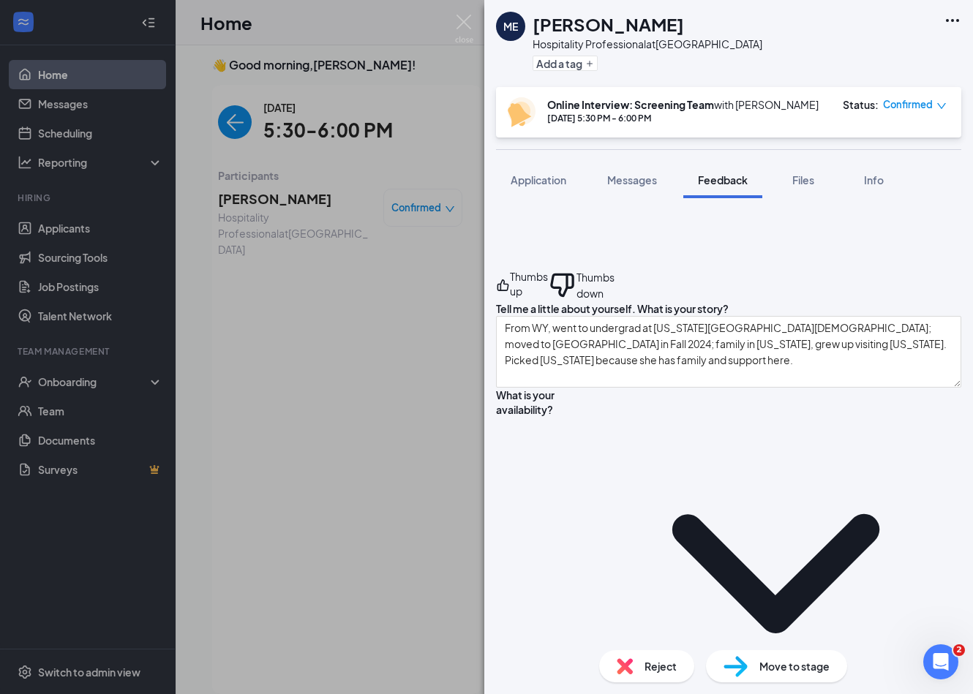
scroll to position [418, 0]
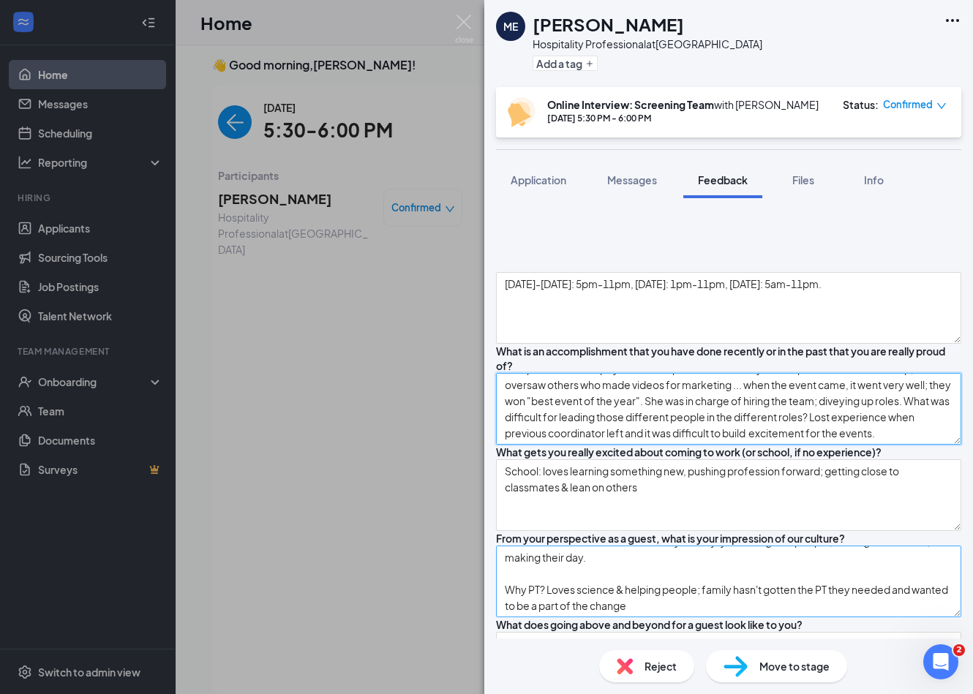
scroll to position [941, 0]
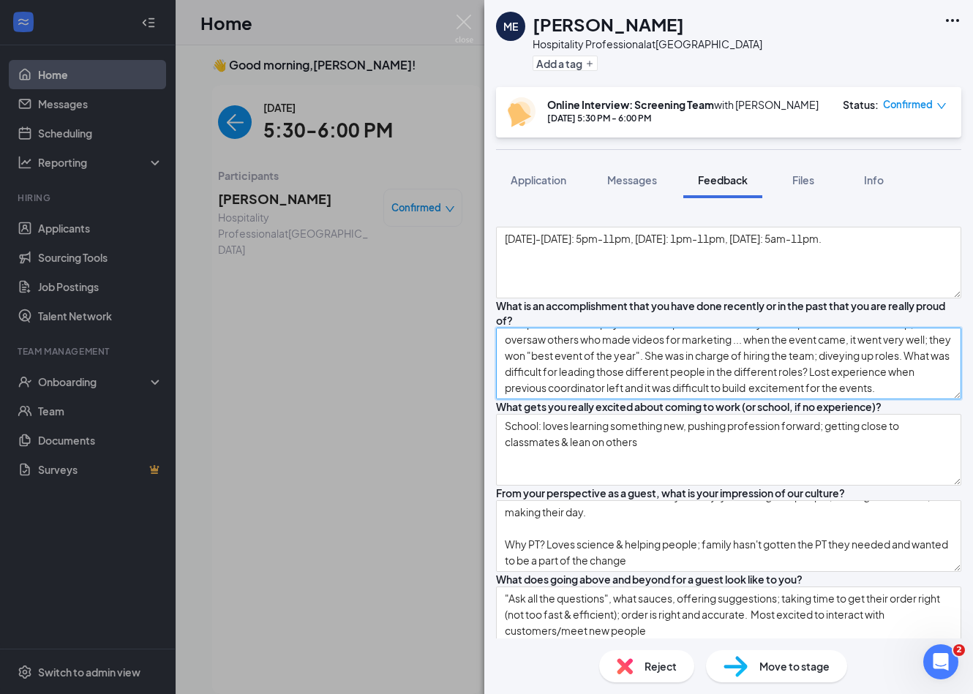
type textarea "Undergrad: planning committee in charge of [DEMOGRAPHIC_DATA] beauty pageant/ta…"
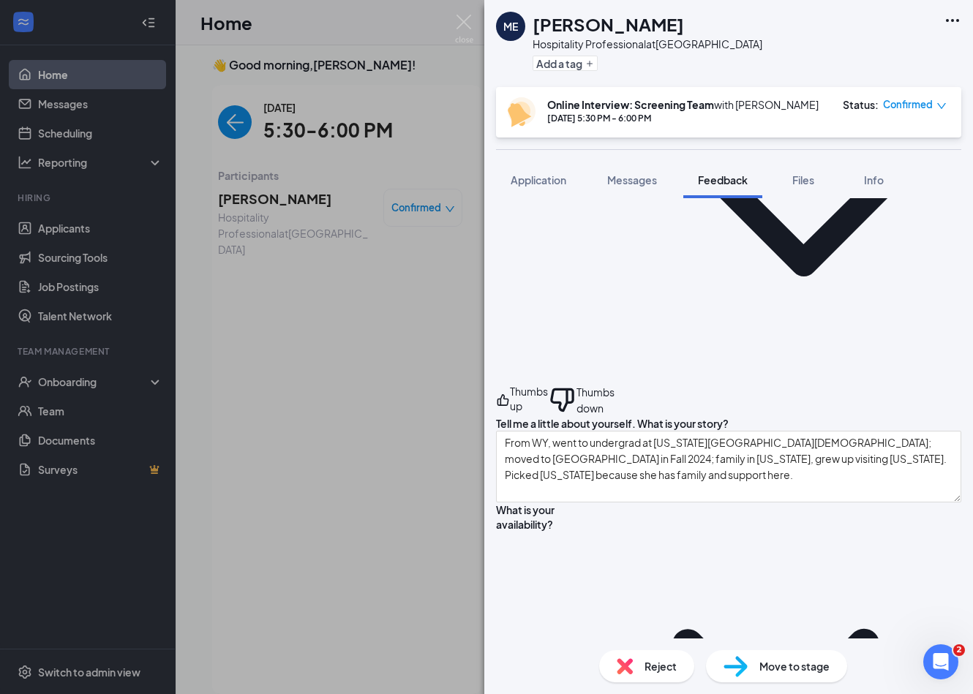
scroll to position [0, 0]
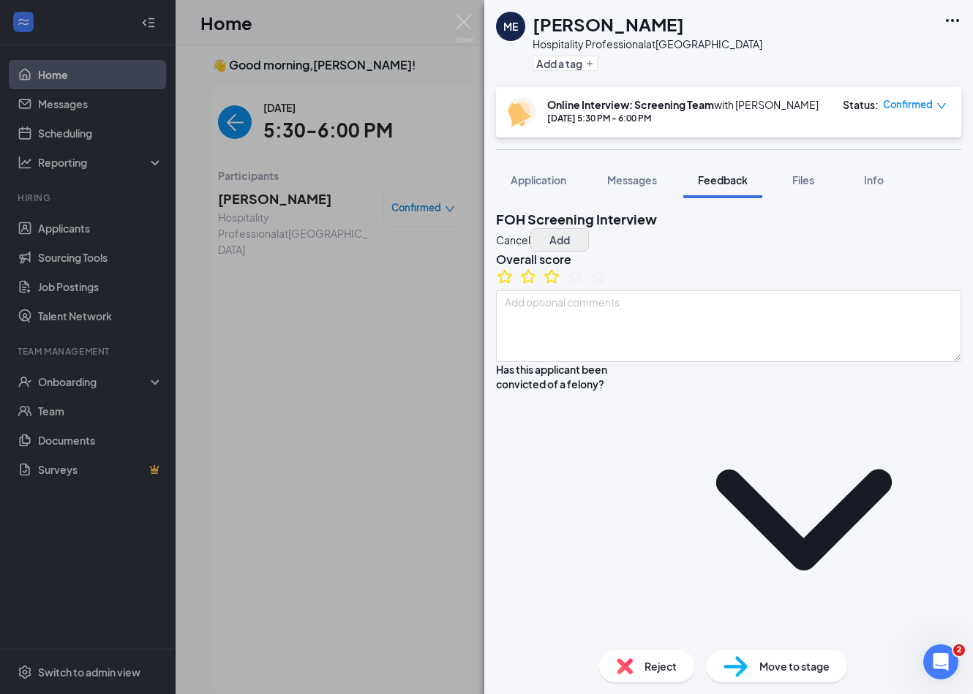
type textarea "Kind of quiet and soft-spoken but definitely has a desire to help and serve peo…"
click at [589, 236] on button "Add" at bounding box center [559, 239] width 58 height 23
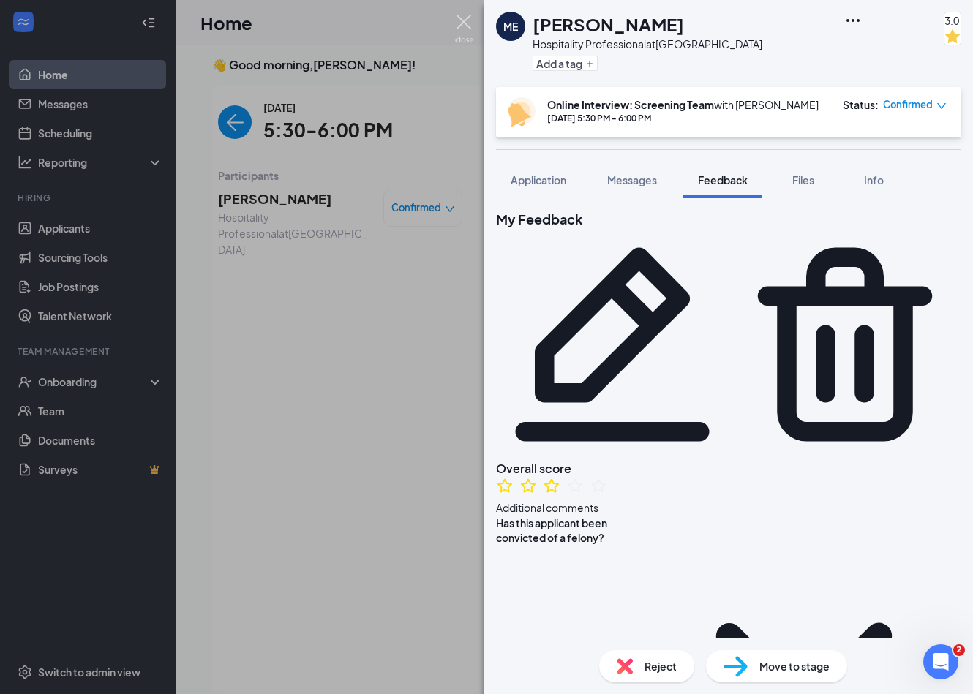
click at [464, 20] on img at bounding box center [464, 29] width 18 height 29
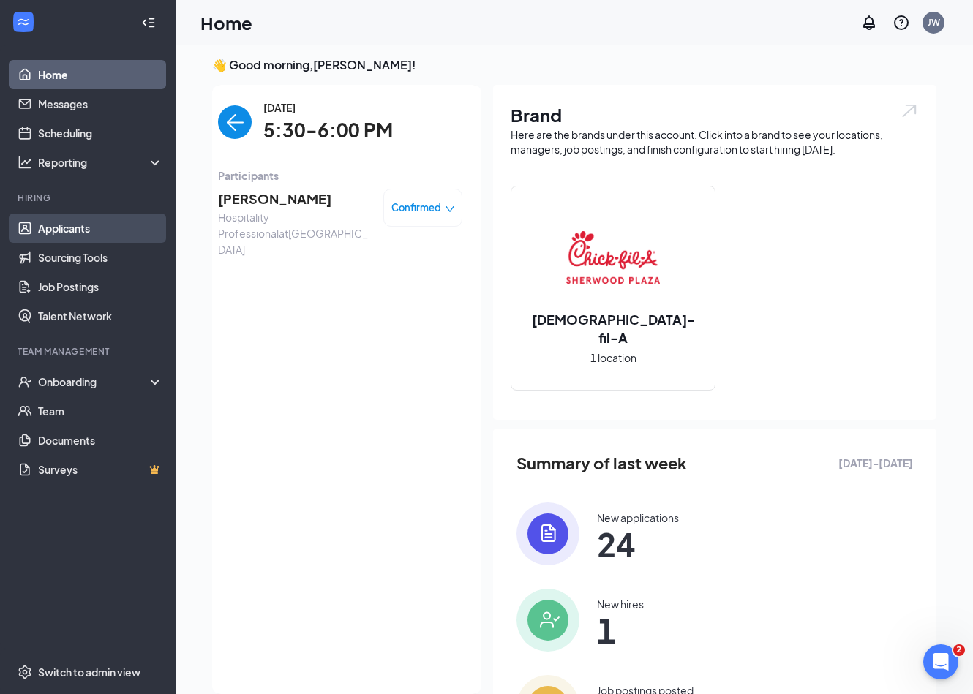
click at [68, 226] on link "Applicants" at bounding box center [100, 228] width 125 height 29
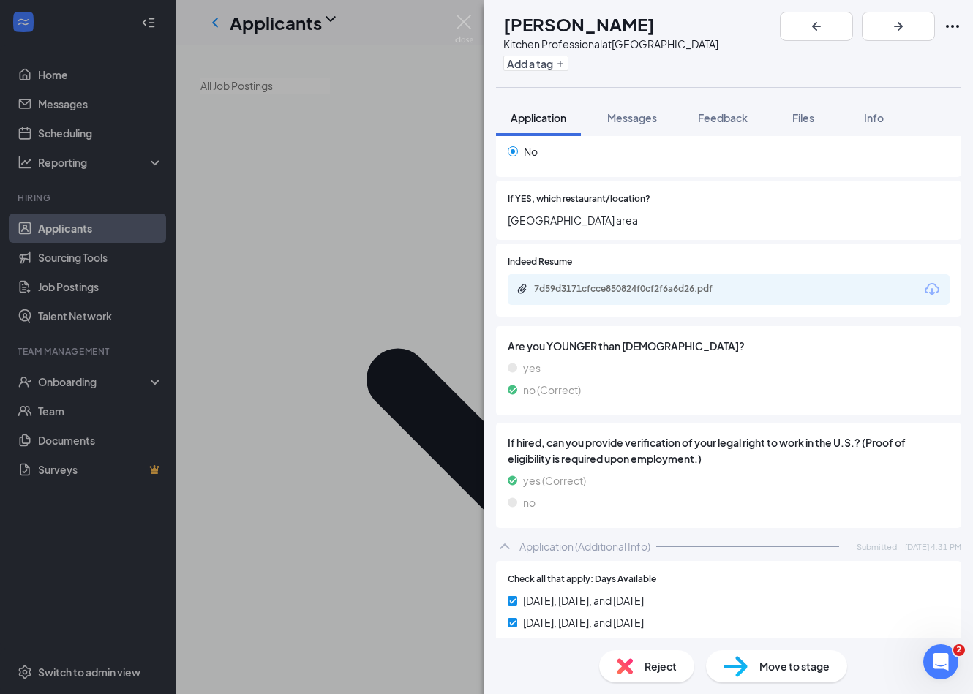
scroll to position [388, 0]
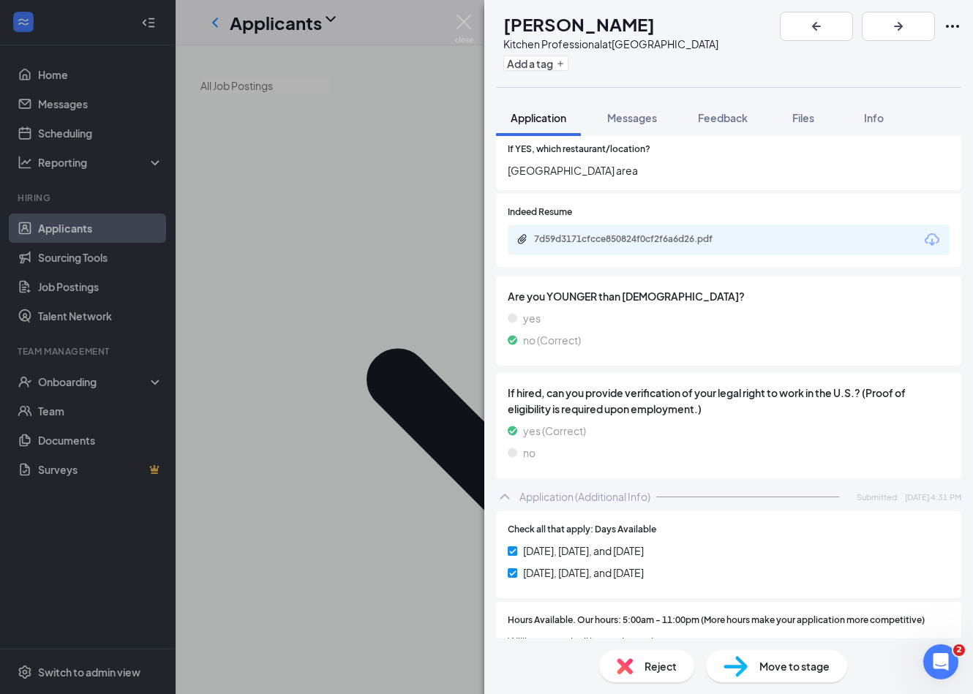
click at [78, 551] on div "[PERSON_NAME] Kitchen Professional at [GEOGRAPHIC_DATA] Add a tag Application M…" at bounding box center [486, 347] width 973 height 694
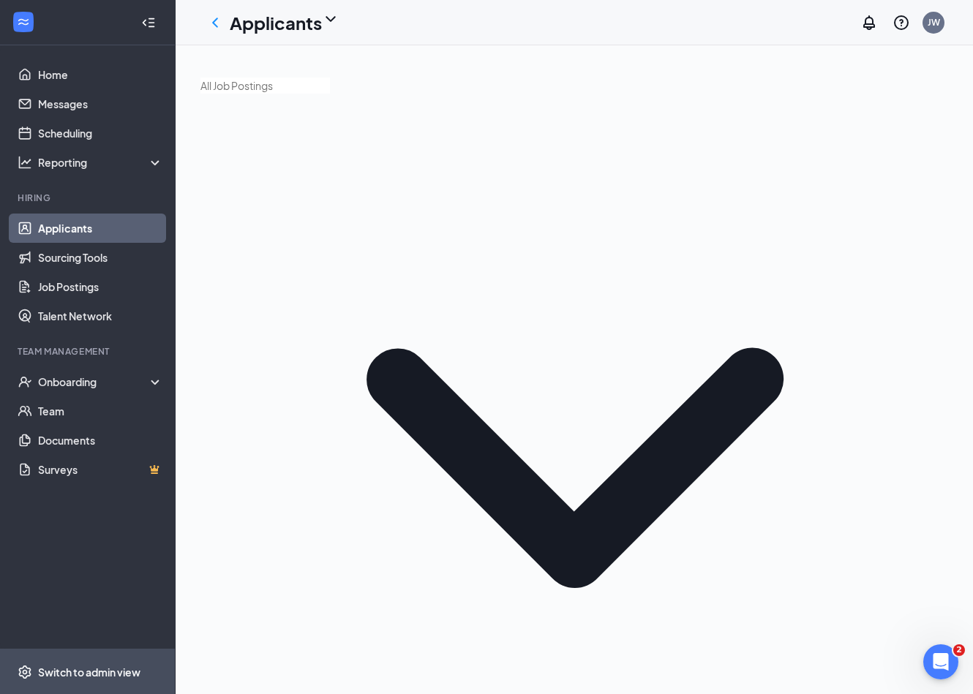
click at [104, 666] on div "Switch to admin view" at bounding box center [89, 672] width 102 height 15
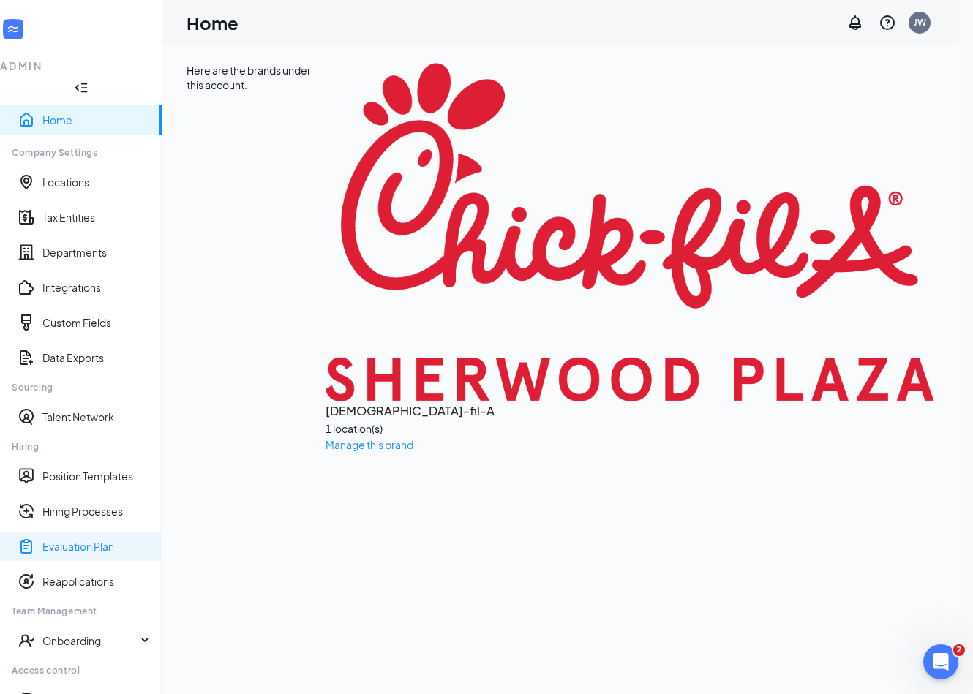
click at [87, 539] on link "Evaluation Plan" at bounding box center [95, 546] width 107 height 15
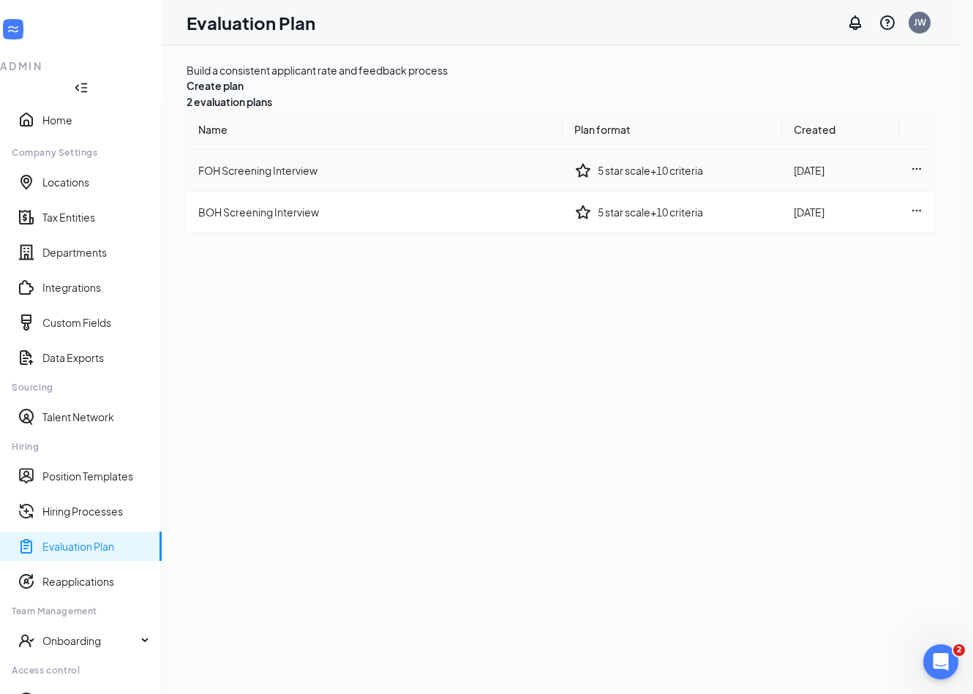
click at [431, 192] on td "FOH Screening Interview" at bounding box center [374, 171] width 376 height 42
click at [299, 177] on span "FOH Screening Interview" at bounding box center [257, 170] width 119 height 13
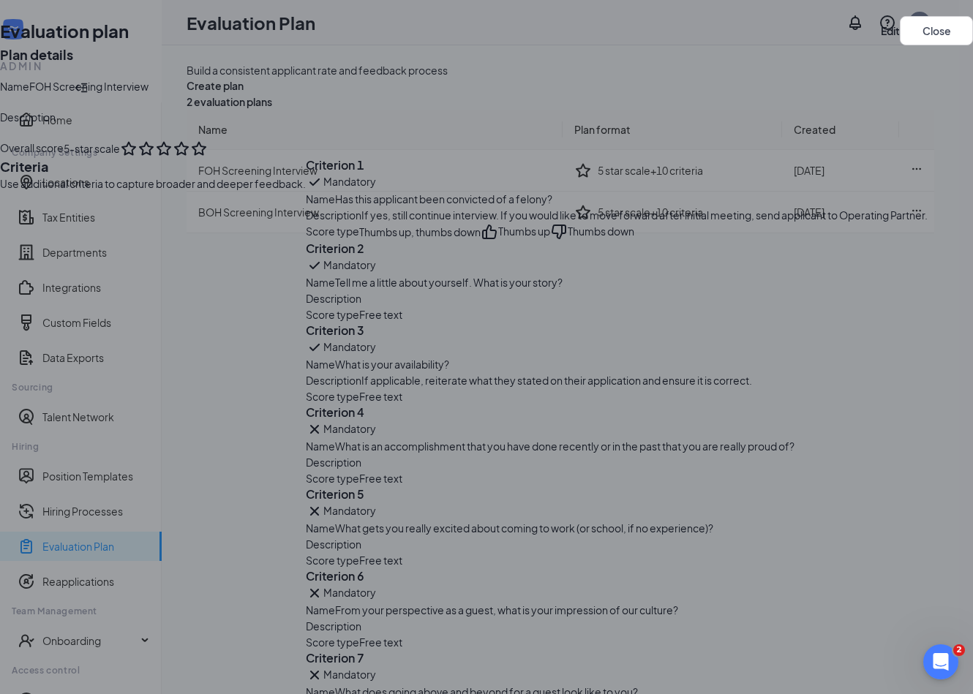
scroll to position [325, 0]
click at [359, 322] on span "Free text" at bounding box center [380, 314] width 43 height 16
click at [899, 34] on button "Edit" at bounding box center [889, 30] width 19 height 29
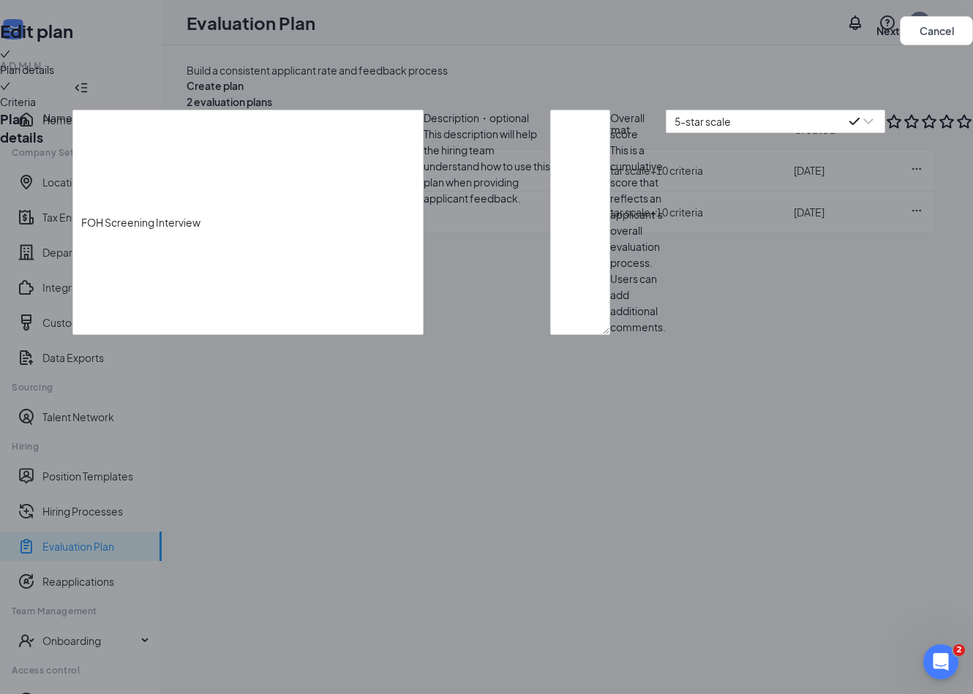
click at [178, 110] on div "Criteria" at bounding box center [486, 94] width 973 height 32
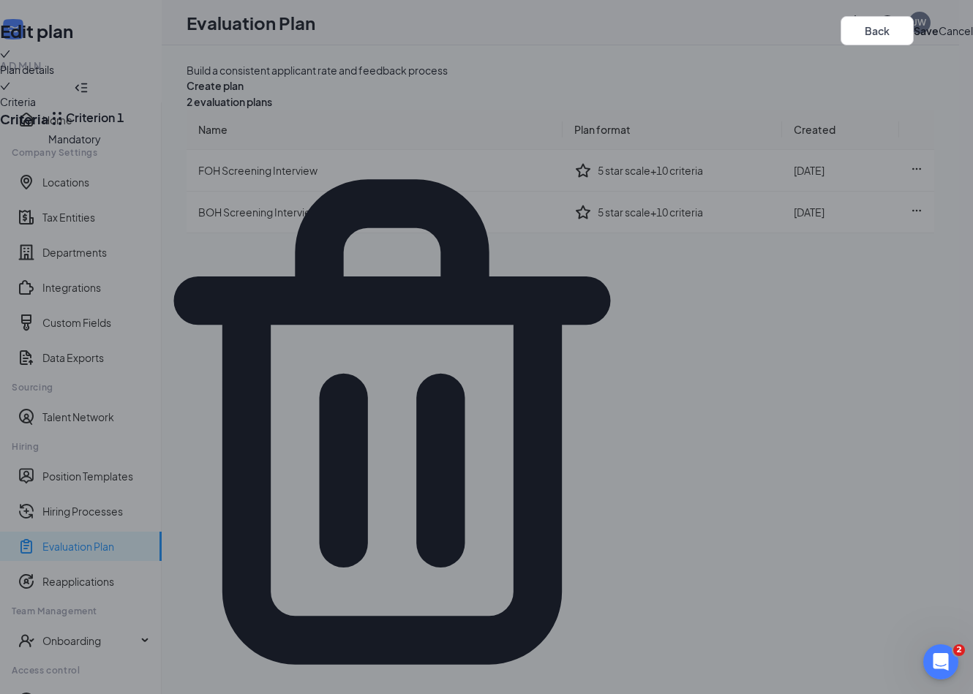
scroll to position [377, 0]
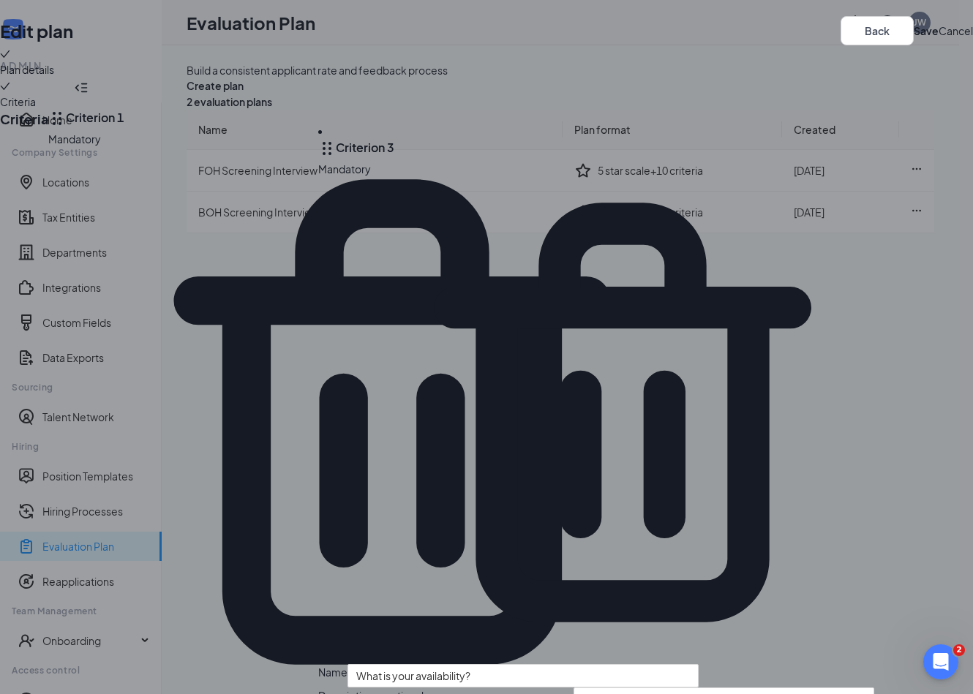
drag, startPoint x: 343, startPoint y: 504, endPoint x: 358, endPoint y: 197, distance: 306.7
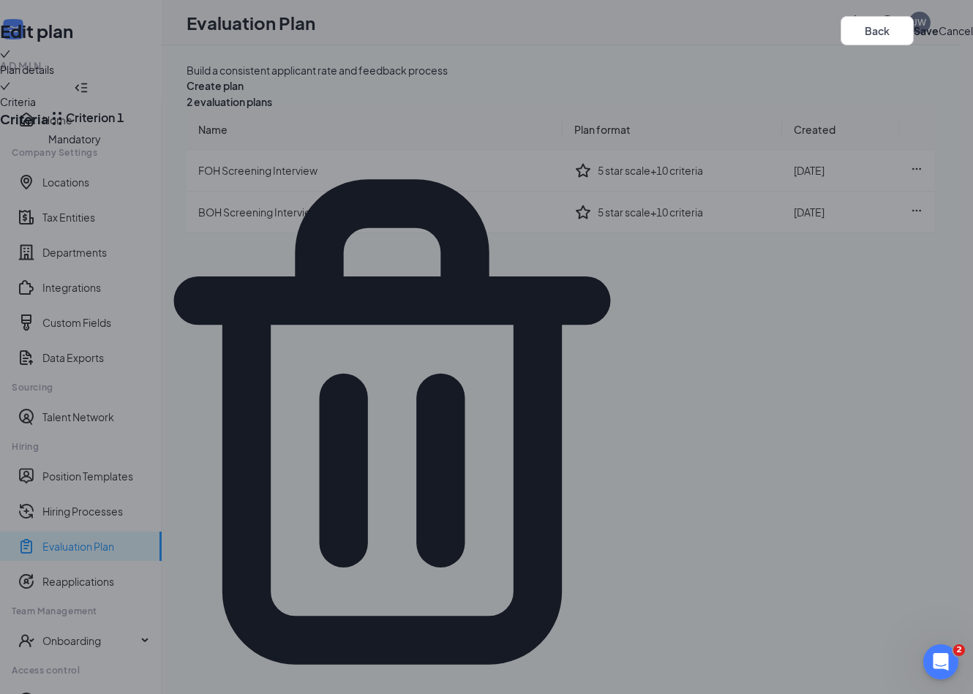
scroll to position [754, 0]
drag, startPoint x: 646, startPoint y: 561, endPoint x: 689, endPoint y: 564, distance: 42.6
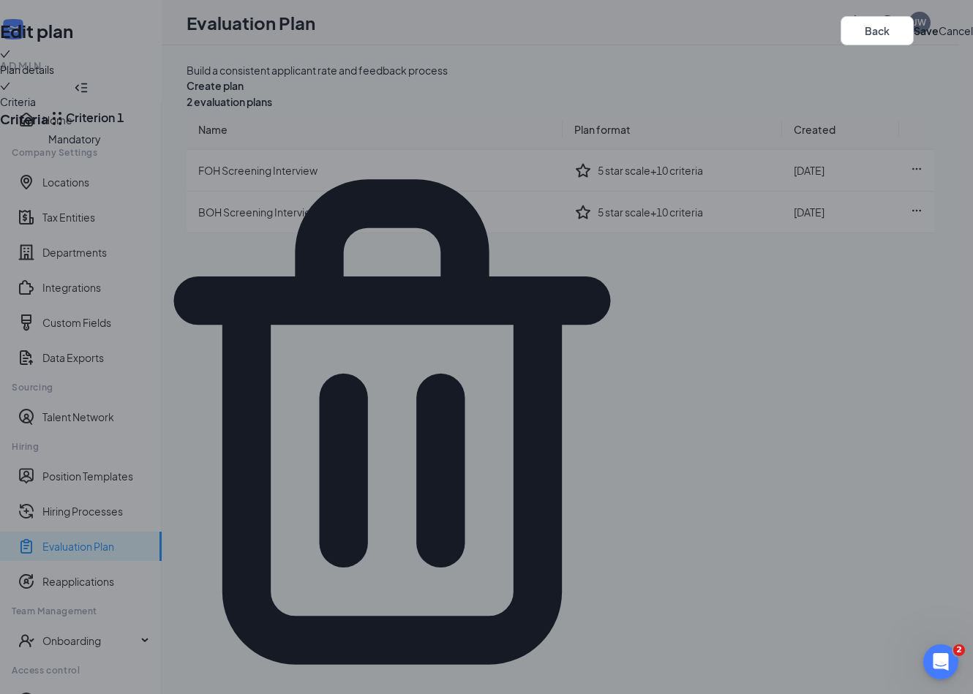
scroll to position [3122, 0]
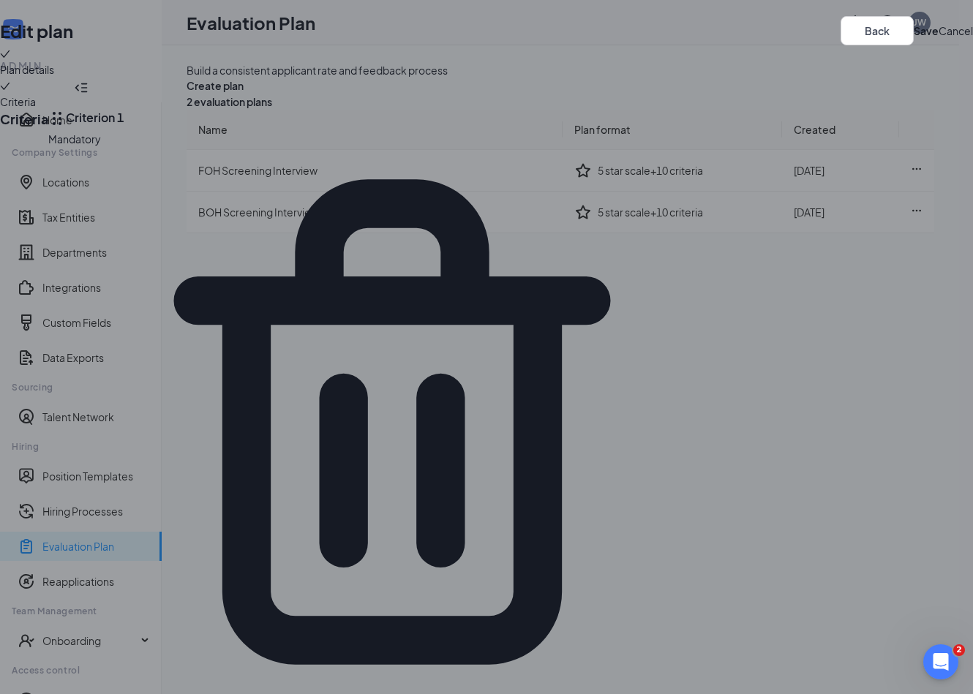
scroll to position [0, 0]
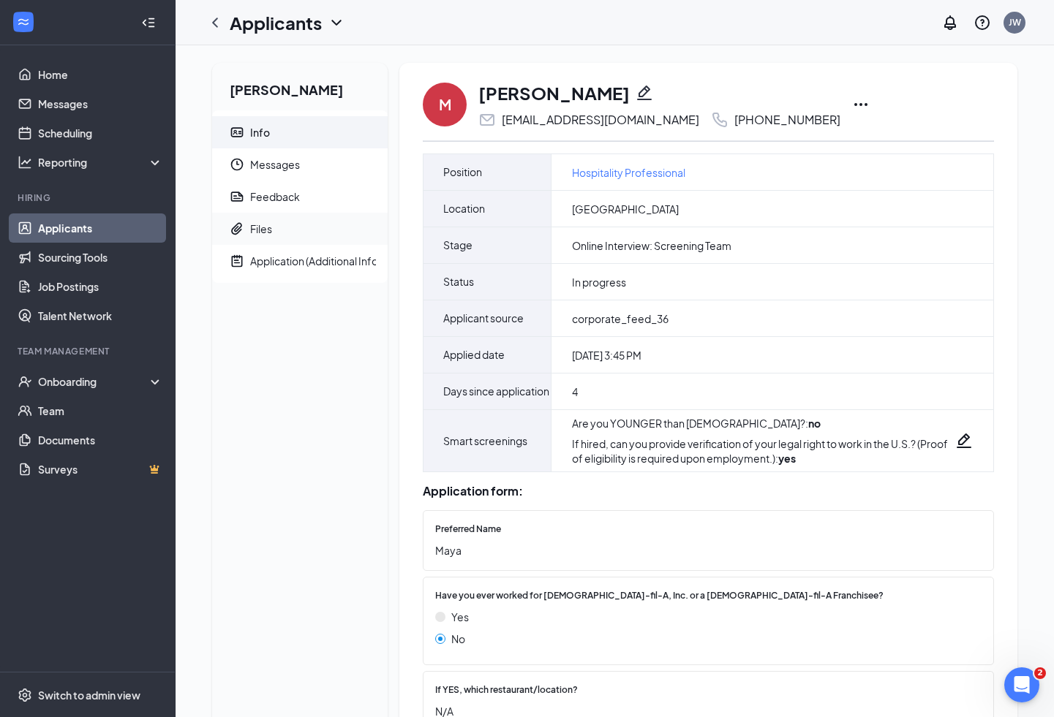
click at [276, 234] on span "Files" at bounding box center [313, 229] width 126 height 32
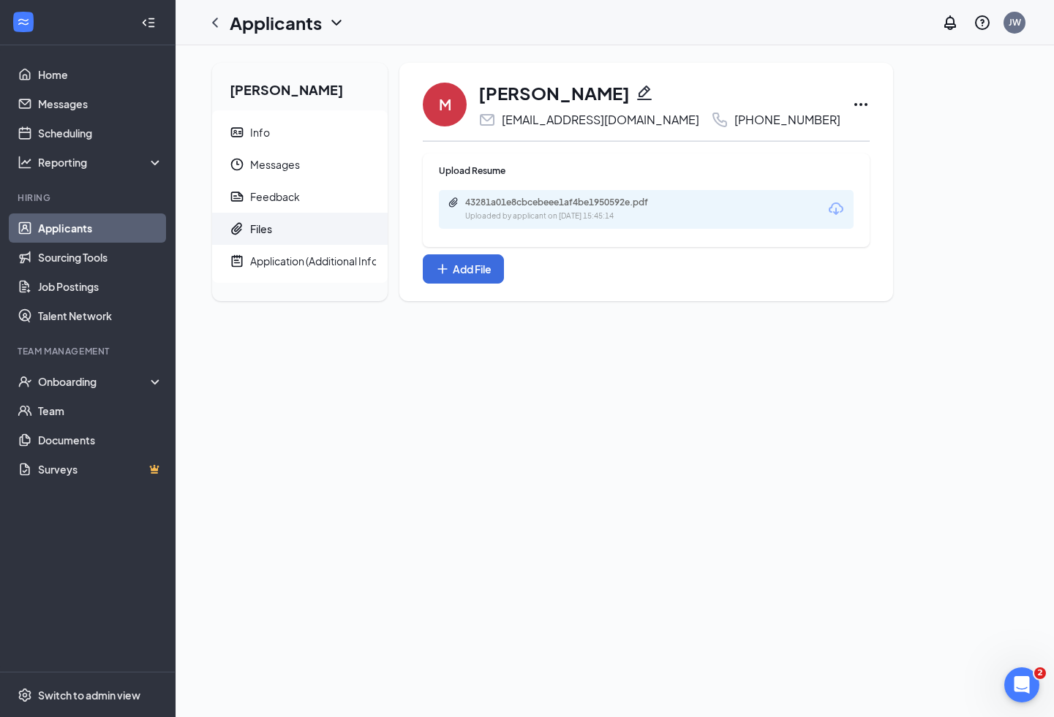
click at [712, 215] on div "43281a01e8cbcebeee1af4be1950592e.pdf Uploaded by applicant on Aug 23, 2025 at 1…" at bounding box center [646, 209] width 415 height 39
click at [827, 209] on icon "Download" at bounding box center [836, 209] width 18 height 18
